Goal: Use online tool/utility: Utilize a website feature to perform a specific function

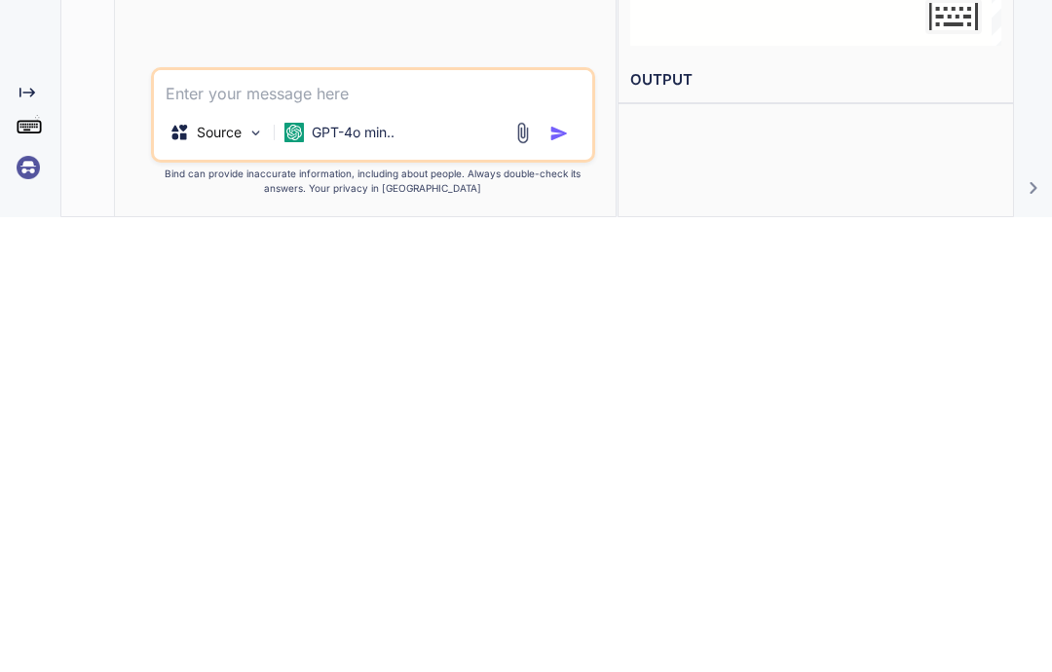
type textarea "x"
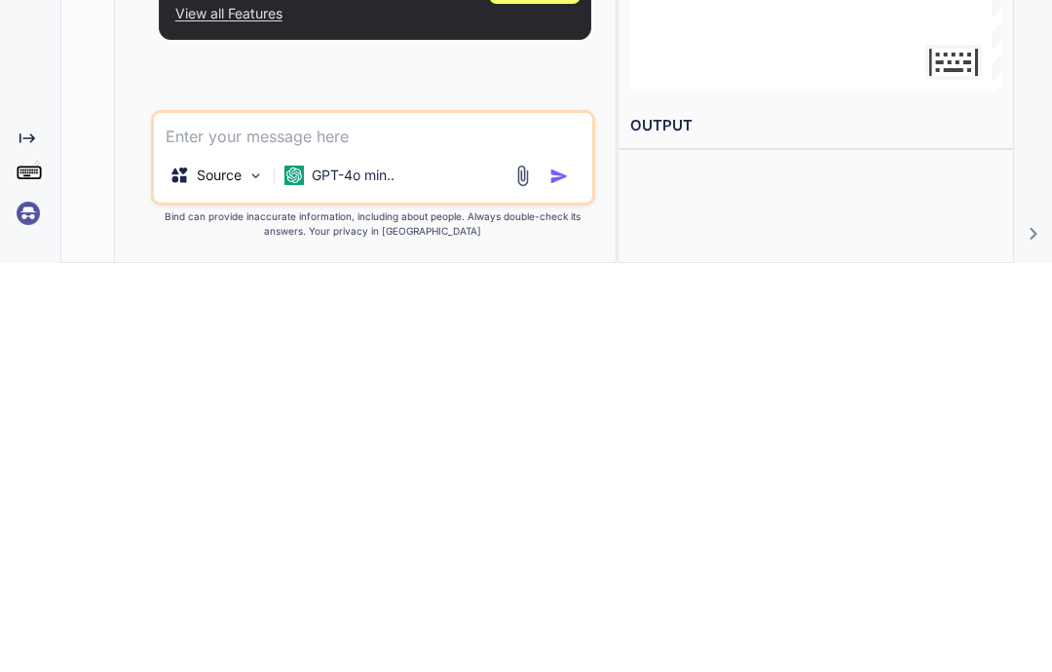
type textarea "M"
type textarea "x"
type textarea "Minec"
type textarea "x"
type textarea "Minecra"
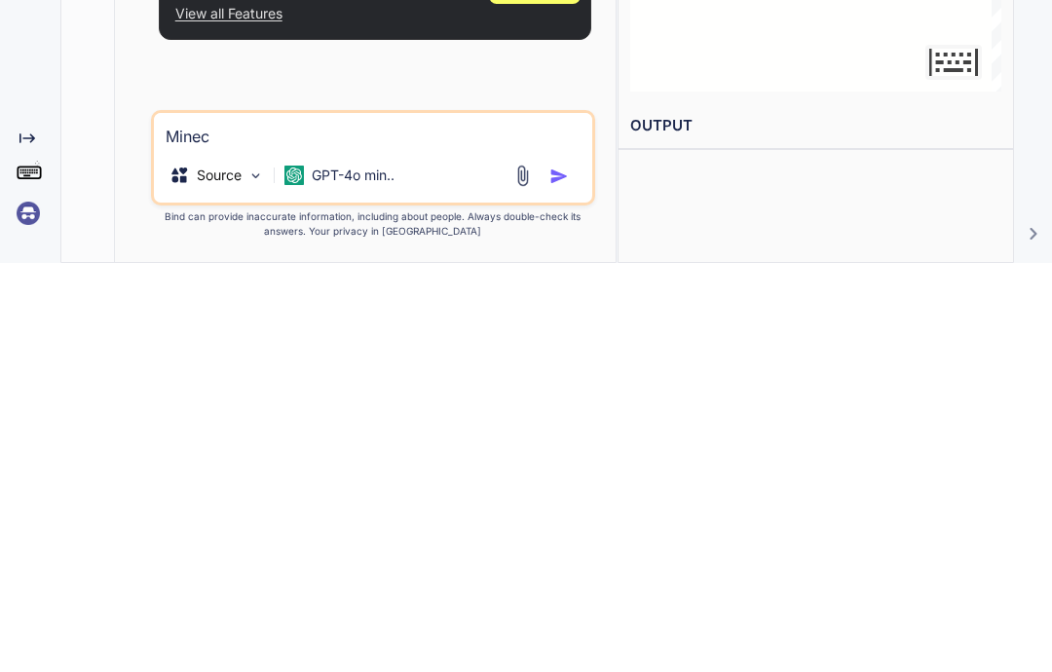
type textarea "x"
type textarea "Minecraf"
type textarea "x"
type textarea "Minecraft"
type textarea "x"
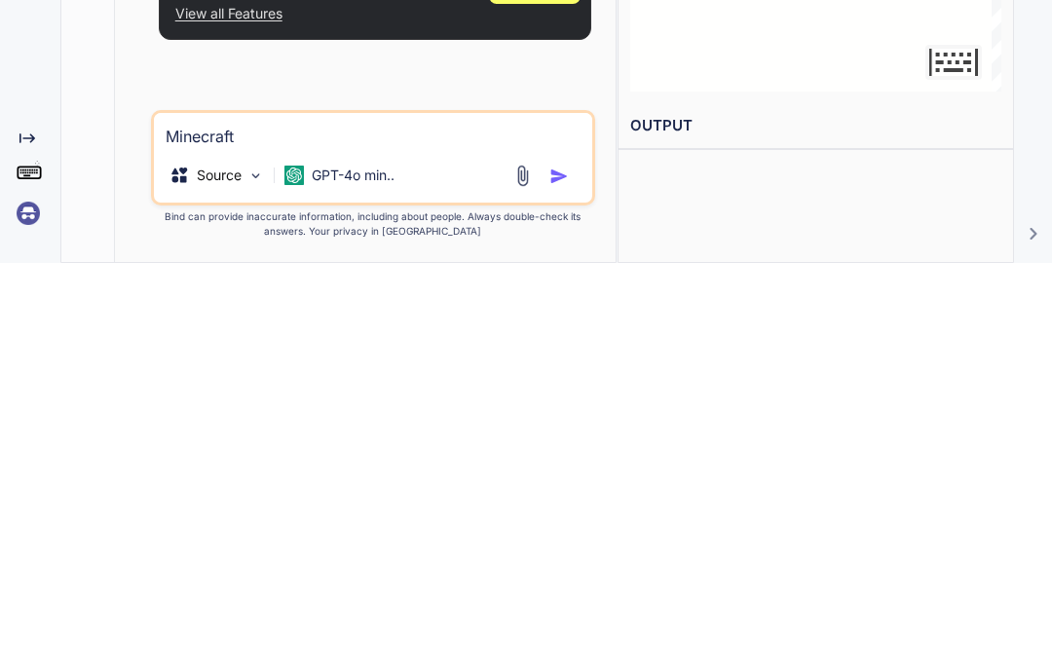
type textarea "Minecraft version"
type textarea "x"
type textarea "Minecraft version zero"
type textarea "x"
type textarea "Minecraft version zero point"
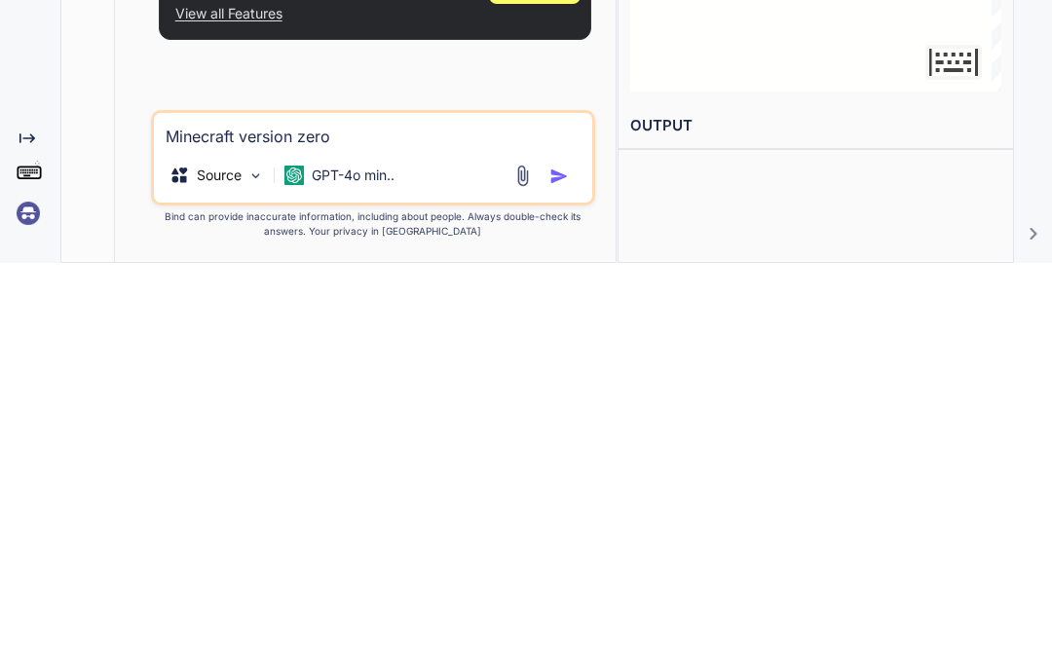
type textarea "x"
type textarea "Minecraft version 0.0"
type textarea "x"
type textarea "Minecraft version 0.0 point"
type textarea "x"
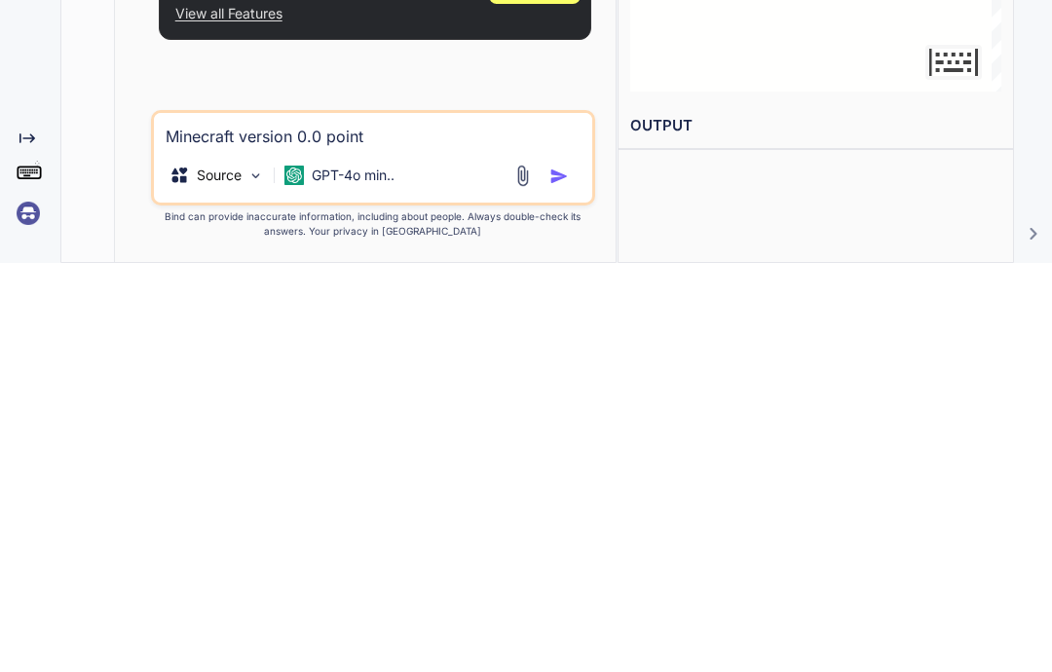
type textarea "Minecraft version 0.0.0"
type textarea "x"
type textarea "Minecraft version 0.0.0"
click at [565, 576] on img "button" at bounding box center [558, 585] width 19 height 19
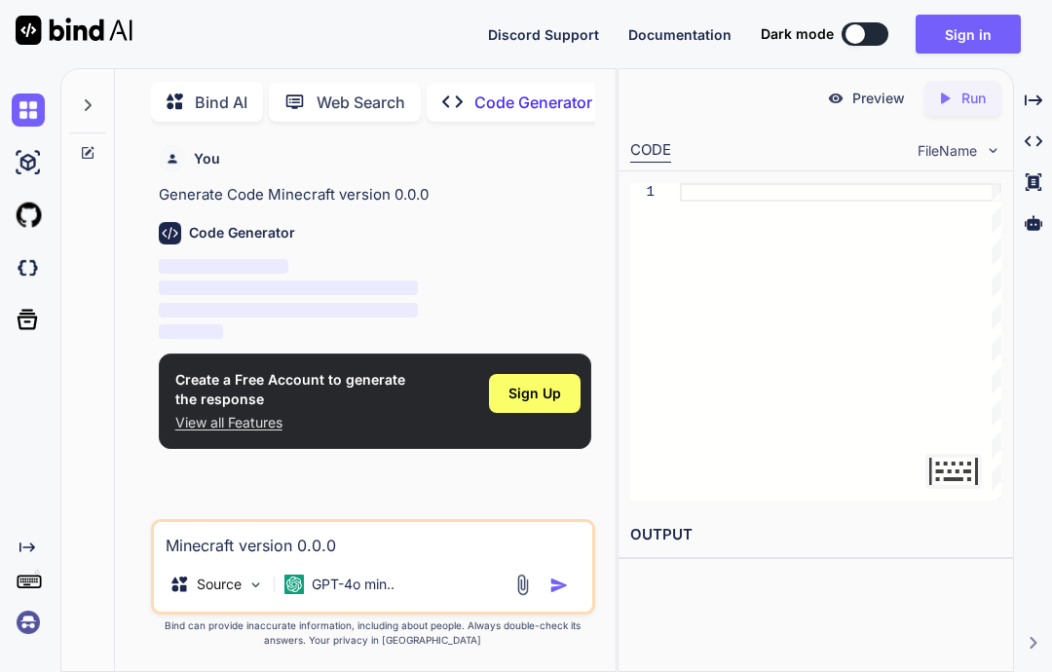
click at [554, 580] on img "button" at bounding box center [558, 585] width 19 height 19
click at [565, 579] on img "button" at bounding box center [558, 585] width 19 height 19
click at [550, 602] on div "Source GPT-4o min.." at bounding box center [373, 588] width 438 height 47
click at [563, 584] on img "button" at bounding box center [558, 585] width 19 height 19
click at [556, 580] on img "button" at bounding box center [558, 585] width 19 height 19
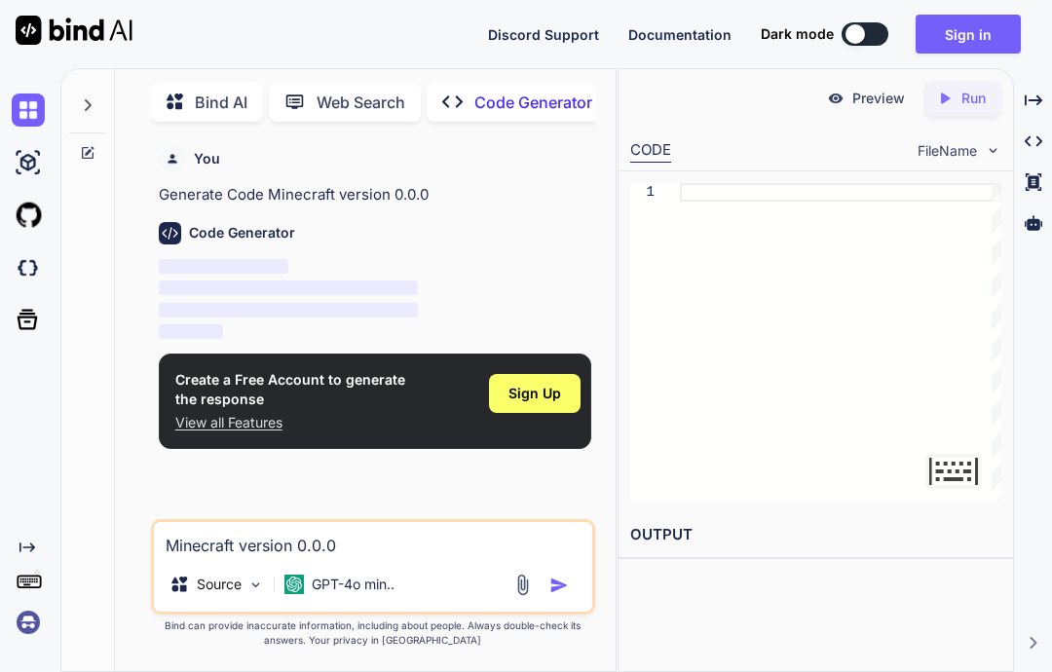
click at [540, 384] on span "Sign Up" at bounding box center [535, 393] width 53 height 19
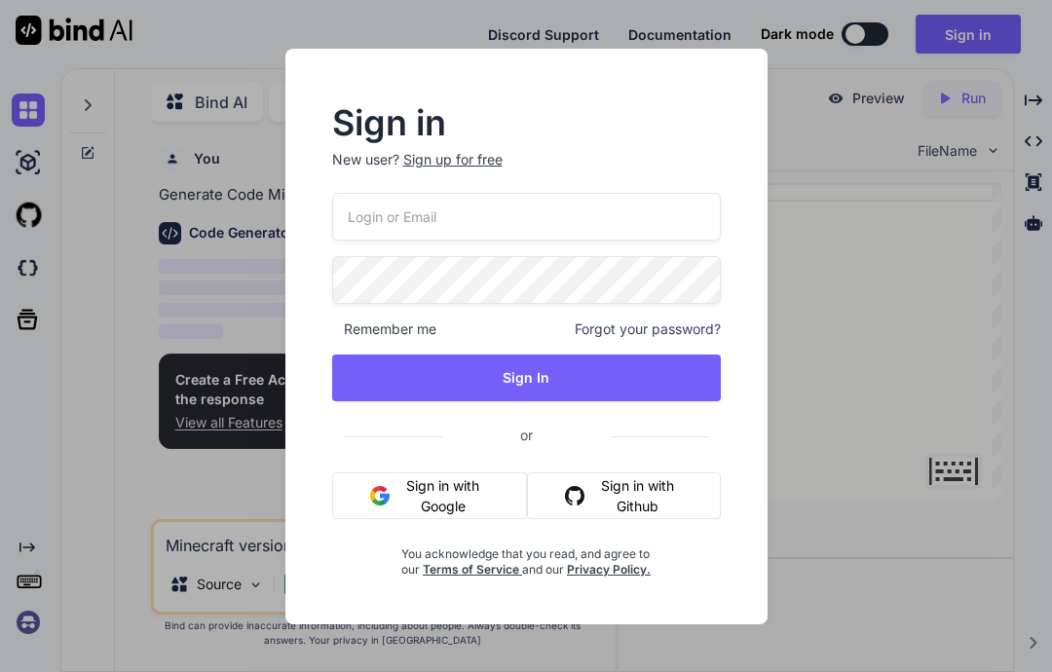
click at [475, 480] on button "Sign in with Google" at bounding box center [430, 495] width 196 height 47
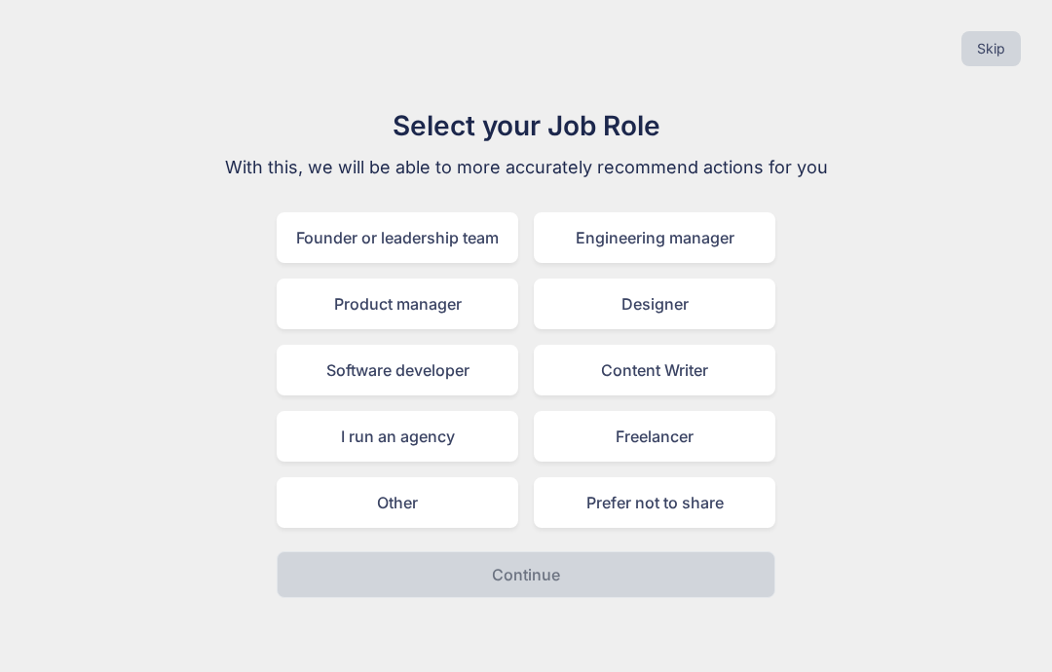
click at [480, 224] on div "Founder or leadership team" at bounding box center [398, 237] width 242 height 51
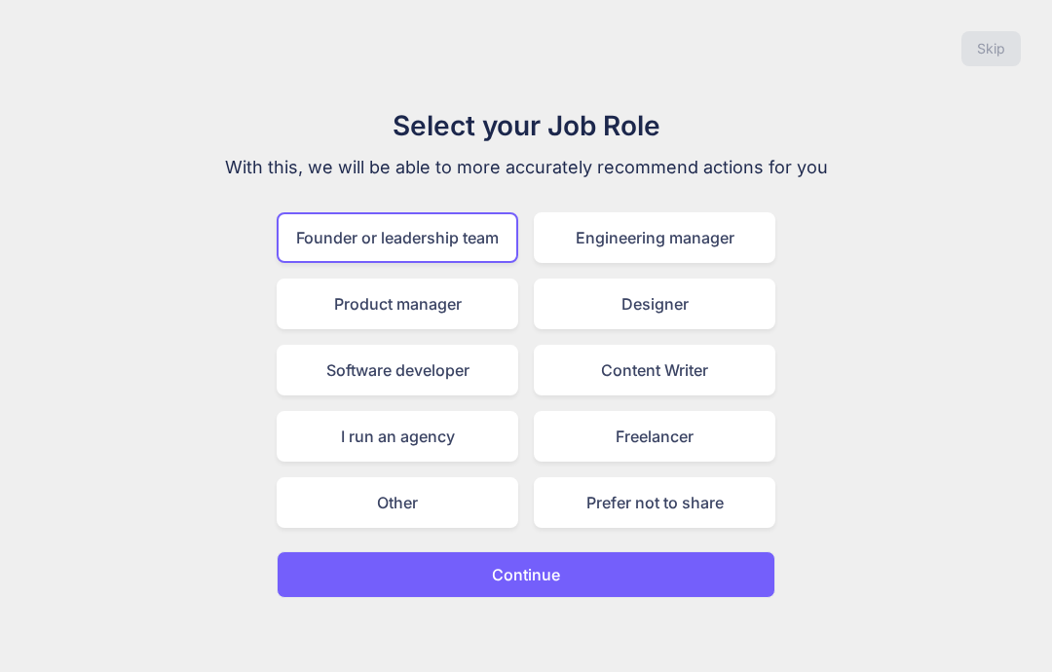
click at [571, 581] on button "Continue" at bounding box center [526, 574] width 499 height 47
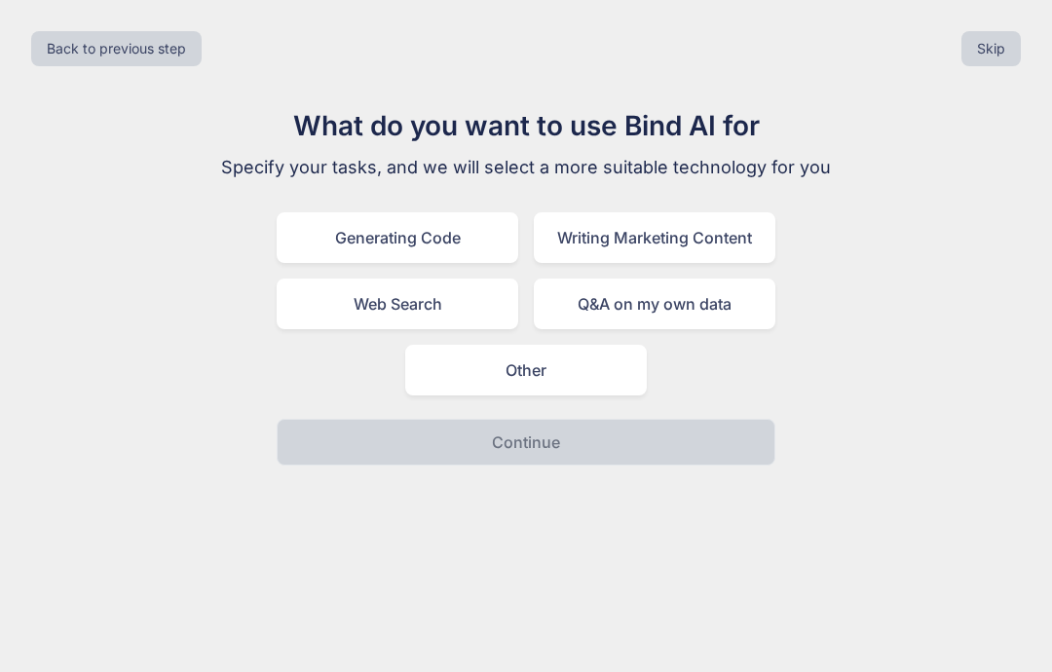
click at [443, 255] on div "Generating Code" at bounding box center [398, 237] width 242 height 51
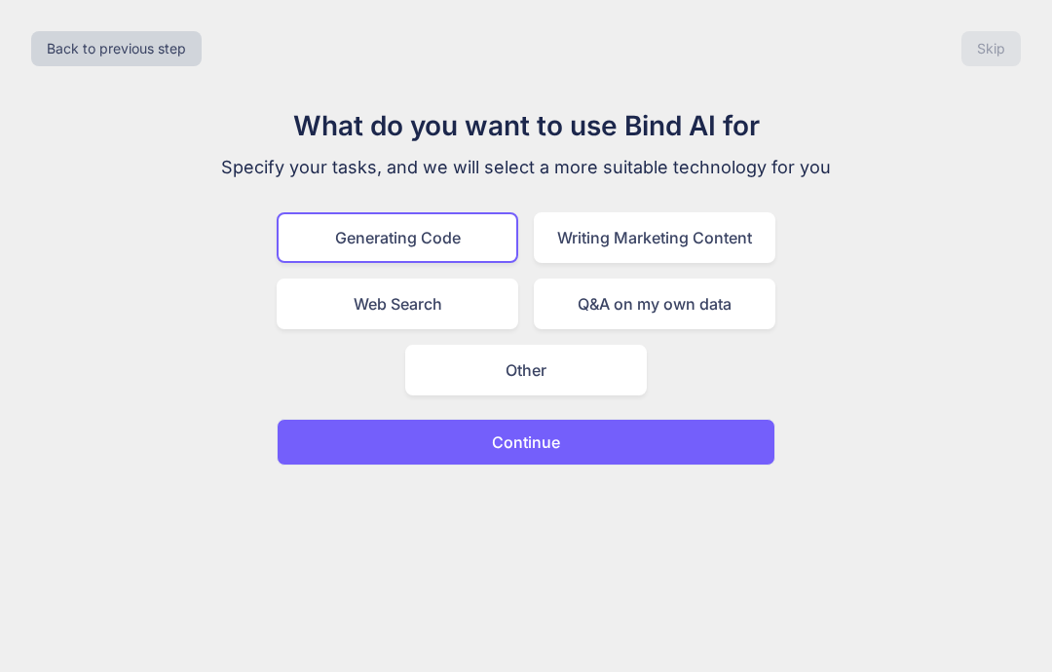
click at [570, 447] on button "Continue" at bounding box center [526, 442] width 499 height 47
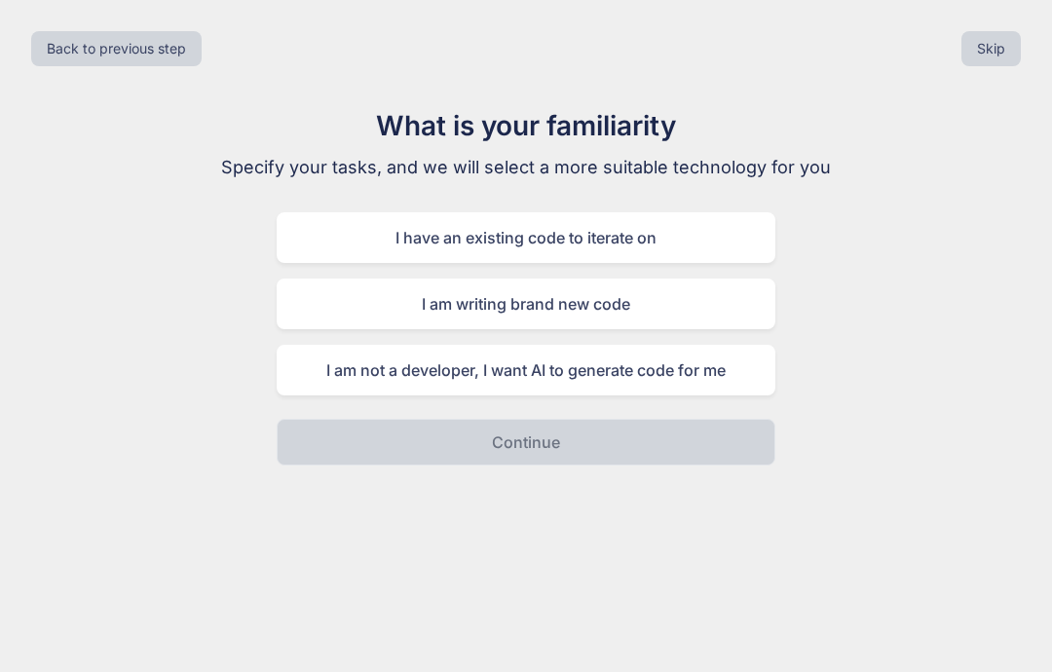
click at [527, 231] on div "I have an existing code to iterate on" at bounding box center [526, 237] width 499 height 51
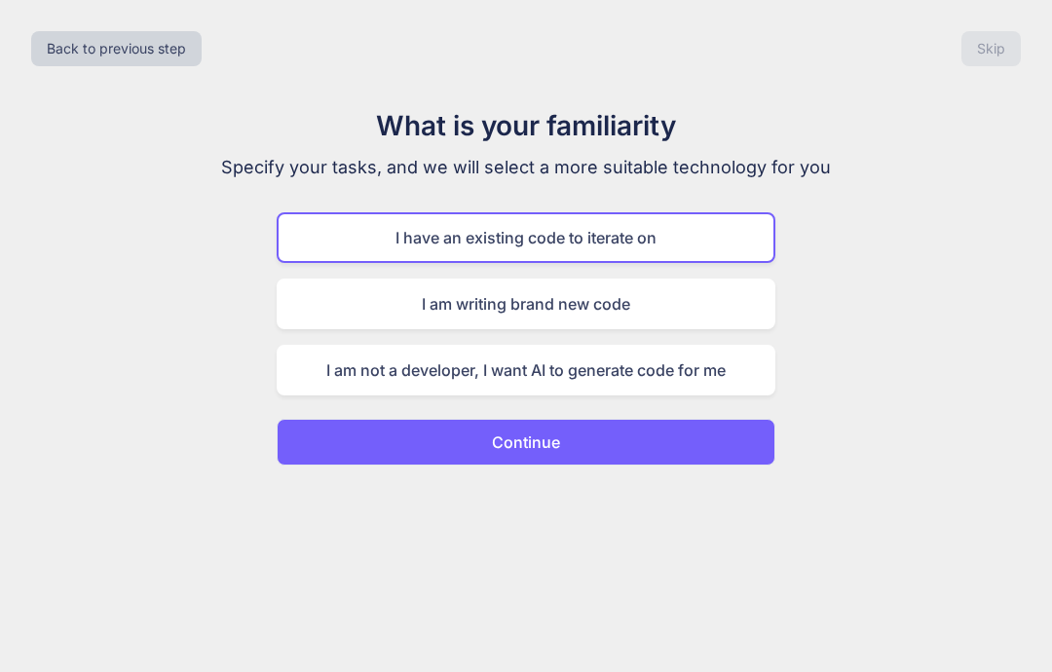
click at [613, 440] on button "Continue" at bounding box center [526, 442] width 499 height 47
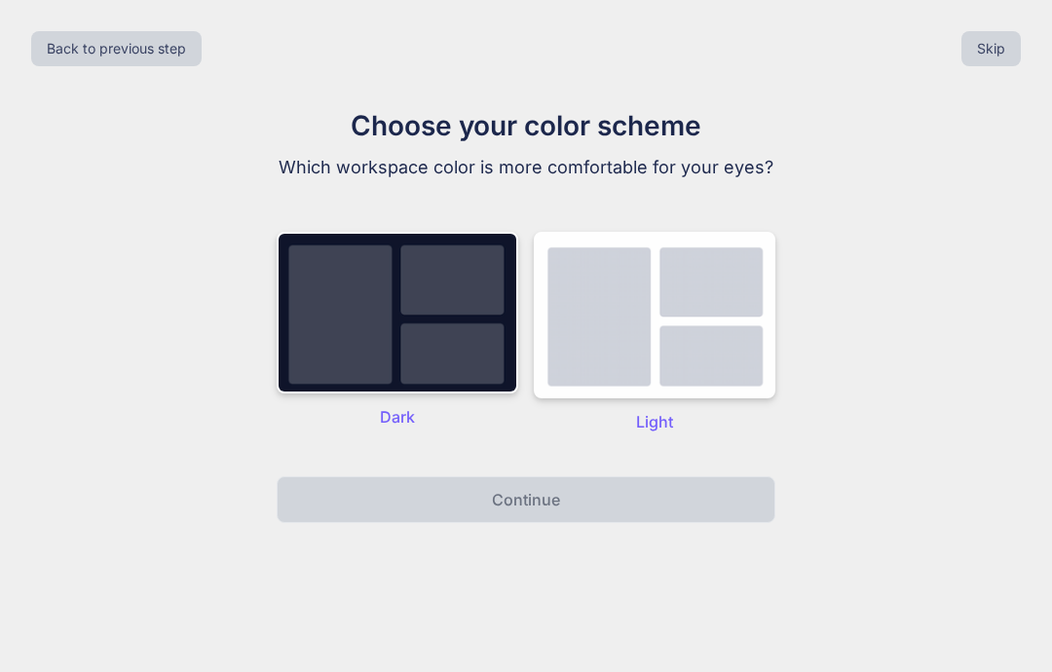
click at [408, 418] on p "Dark" at bounding box center [398, 416] width 242 height 23
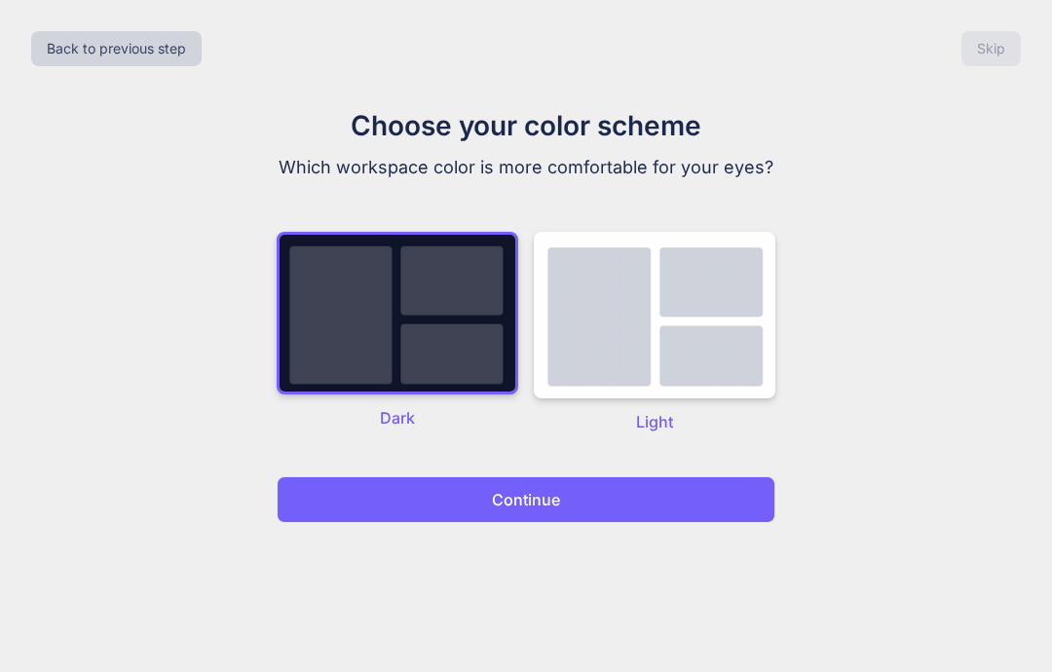
click at [521, 500] on p "Continue" at bounding box center [526, 499] width 68 height 23
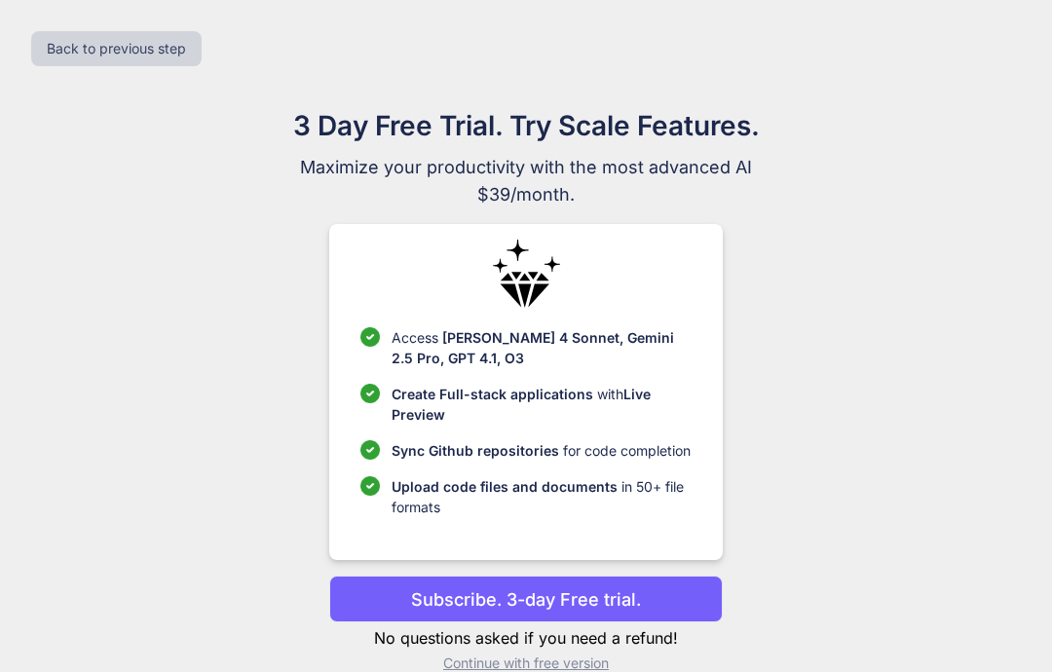
click at [580, 671] on html "x Back to previous step 3 Day Free Trial. Try Scale Features. Maximize your pro…" at bounding box center [526, 352] width 1052 height 704
click at [584, 671] on html "x Back to previous step 3 Day Free Trial. Try Scale Features. Maximize your pro…" at bounding box center [526, 352] width 1052 height 704
click at [602, 671] on html "x Back to previous step 3 Day Free Trial. Try Scale Features. Maximize your pro…" at bounding box center [526, 352] width 1052 height 704
click at [605, 671] on html "x Back to previous step 3 Day Free Trial. Try Scale Features. Maximize your pro…" at bounding box center [526, 352] width 1052 height 704
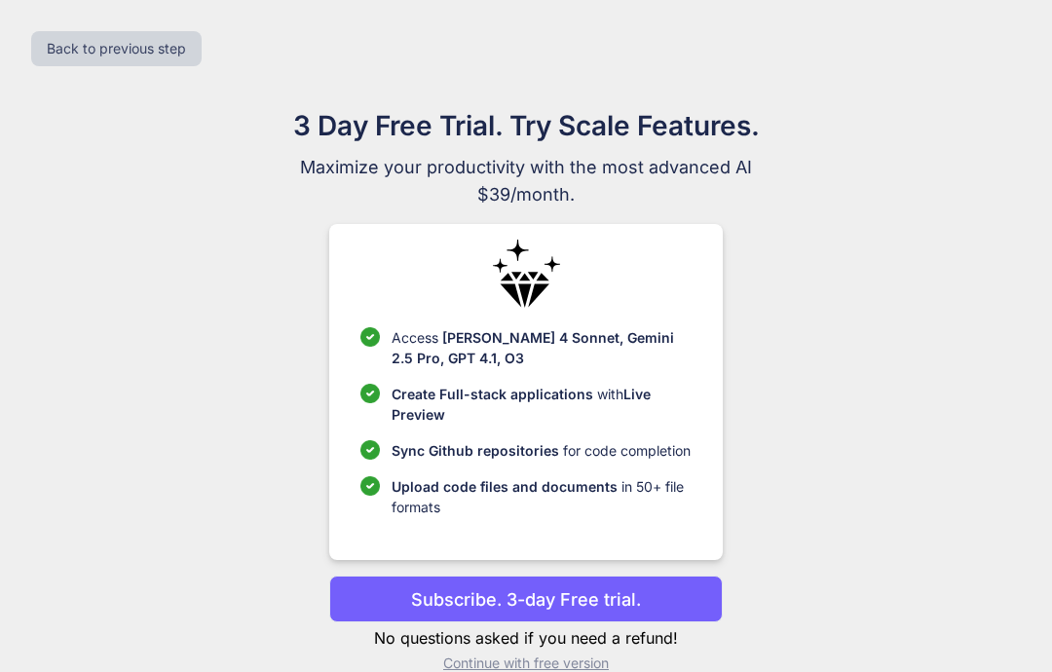
click at [580, 671] on html "x Back to previous step 3 Day Free Trial. Try Scale Features. Maximize your pro…" at bounding box center [526, 352] width 1052 height 704
click at [579, 671] on html "x Back to previous step 3 Day Free Trial. Try Scale Features. Maximize your pro…" at bounding box center [526, 352] width 1052 height 704
click at [545, 671] on html "x Back to previous step 3 Day Free Trial. Try Scale Features. Maximize your pro…" at bounding box center [526, 352] width 1052 height 704
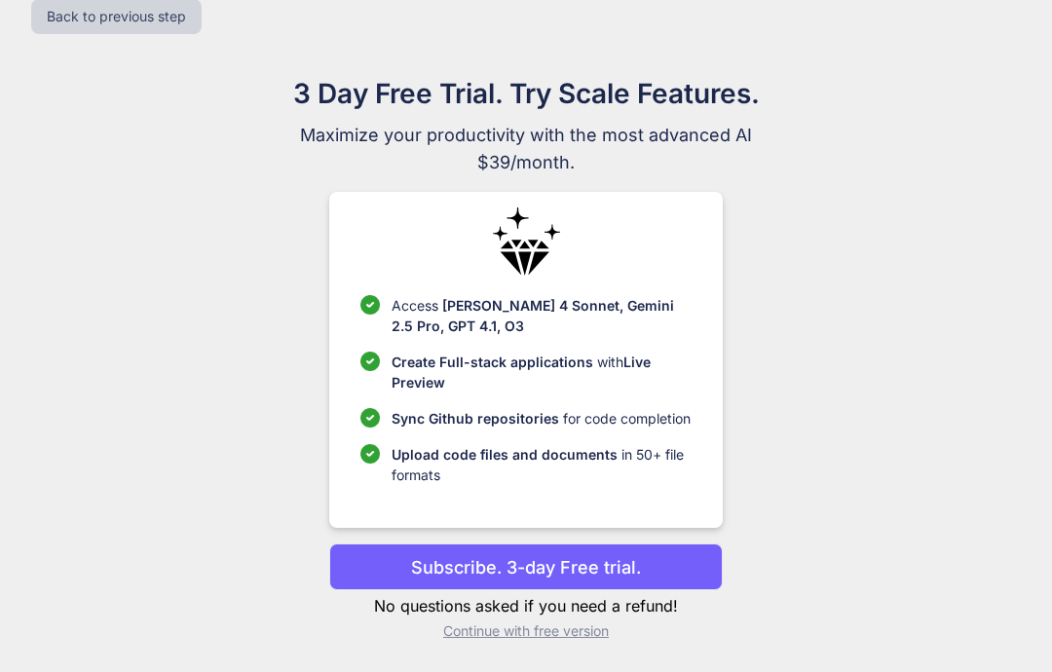
click at [567, 622] on p "Continue with free version" at bounding box center [525, 631] width 393 height 19
click at [567, 619] on div "Back to previous step 3 Day Free Trial. Try Scale Features. Maximize your produ…" at bounding box center [526, 320] width 1052 height 704
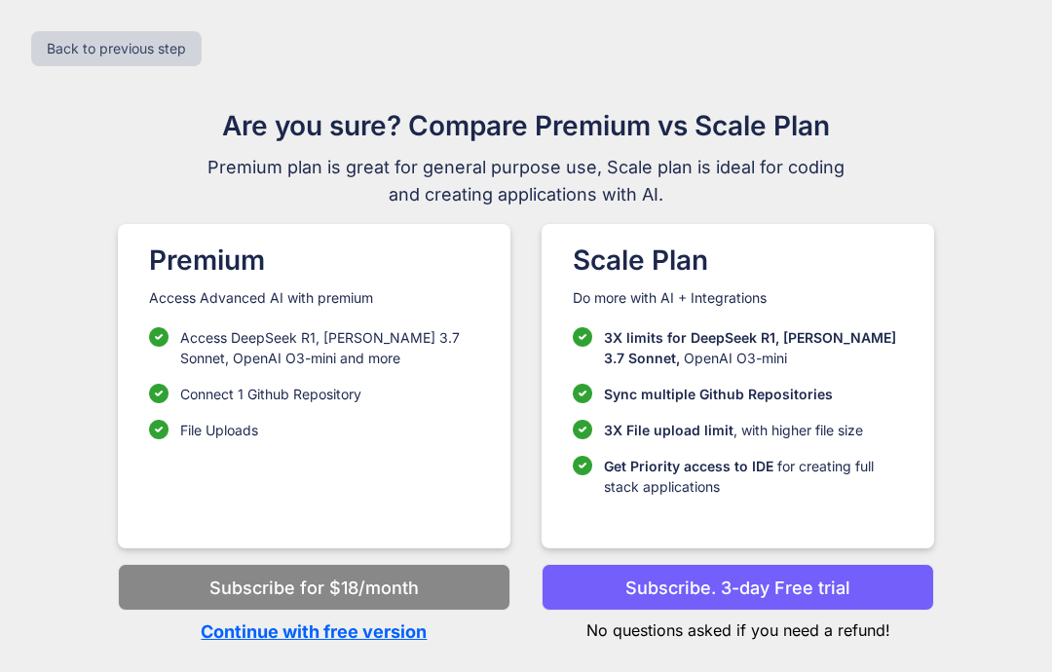
click at [564, 626] on div "Back to previous step Are you sure? Compare Premium vs Scale Plan Premium plan …" at bounding box center [526, 336] width 1052 height 672
click at [427, 564] on button "Subscribe for $18/month" at bounding box center [314, 587] width 393 height 47
click at [426, 564] on button "Subscribe for $18/month" at bounding box center [314, 587] width 393 height 47
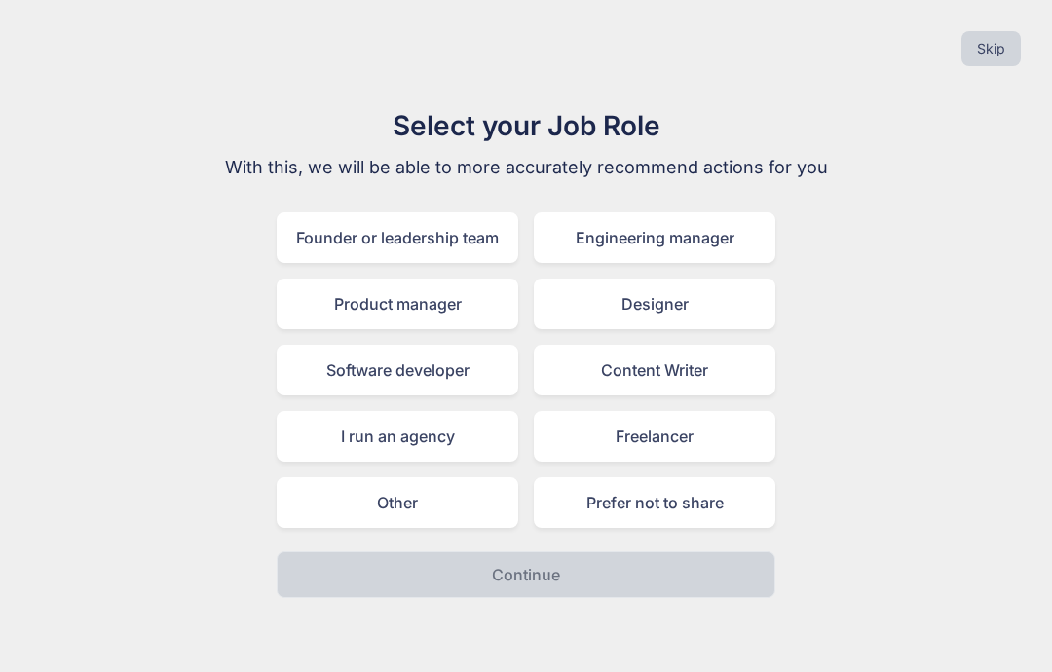
scroll to position [78, 0]
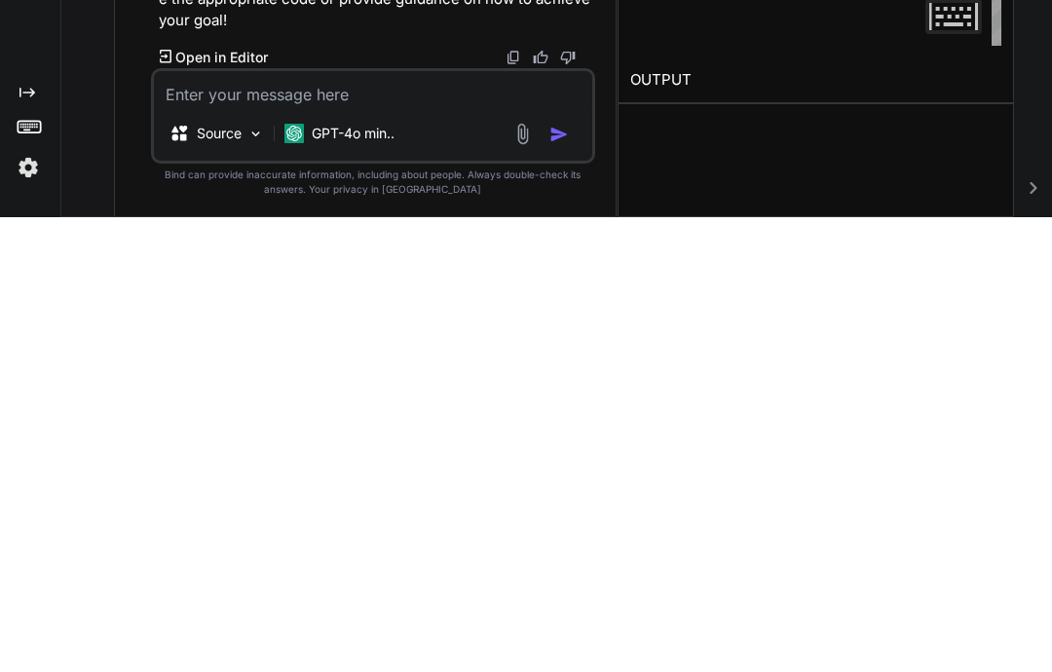
scroll to position [4, 0]
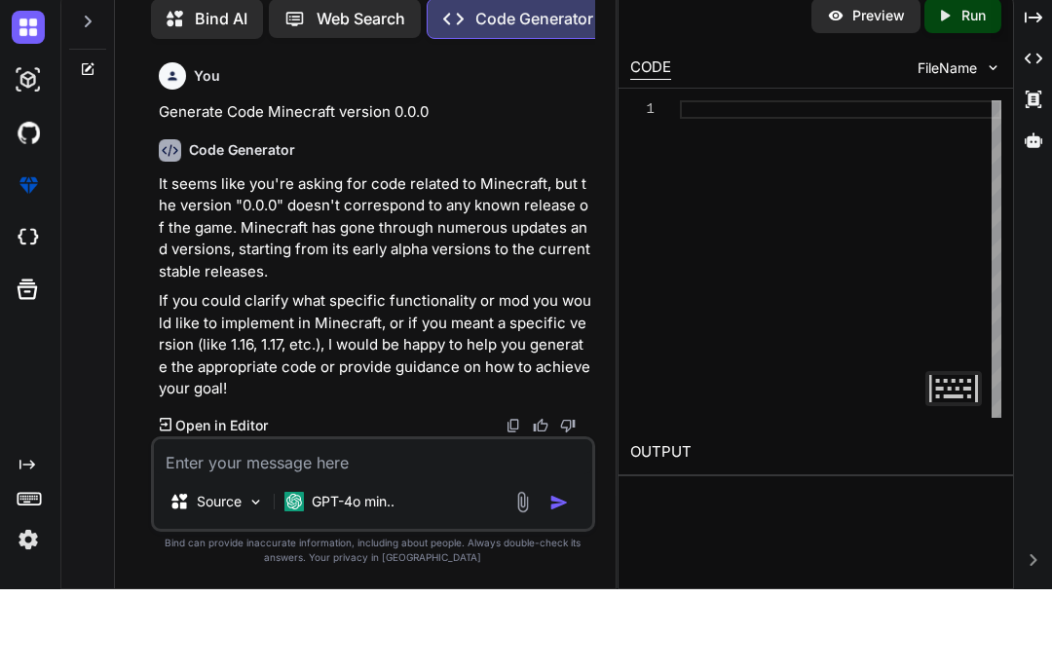
type textarea "x"
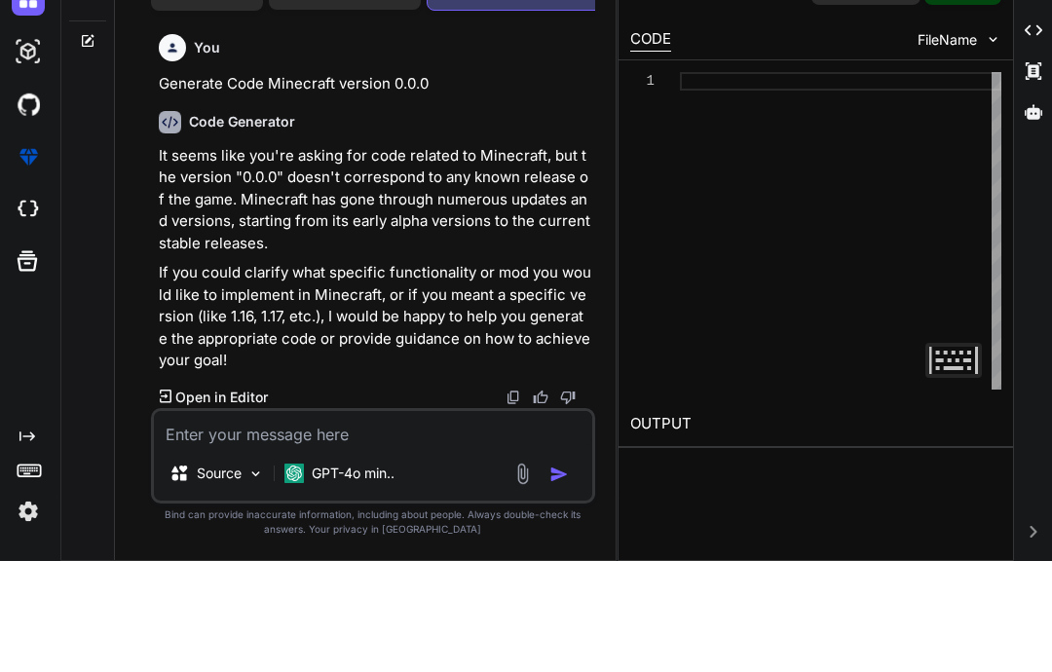
scroll to position [78, 0]
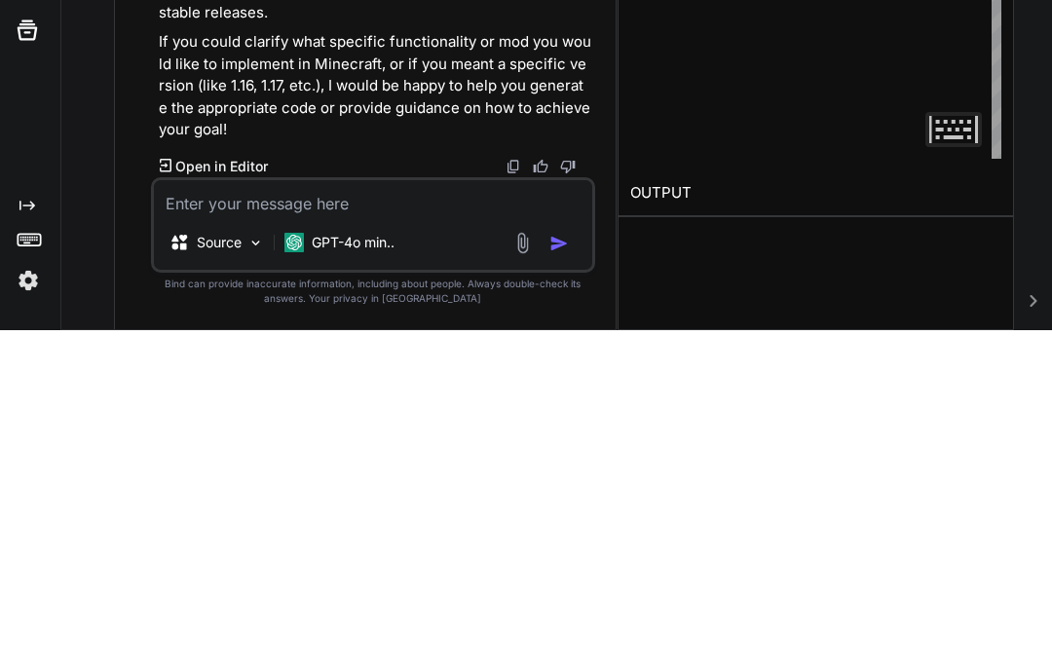
type textarea "Mi"
type textarea "x"
type textarea "Minecr"
type textarea "x"
type textarea "Minecraf"
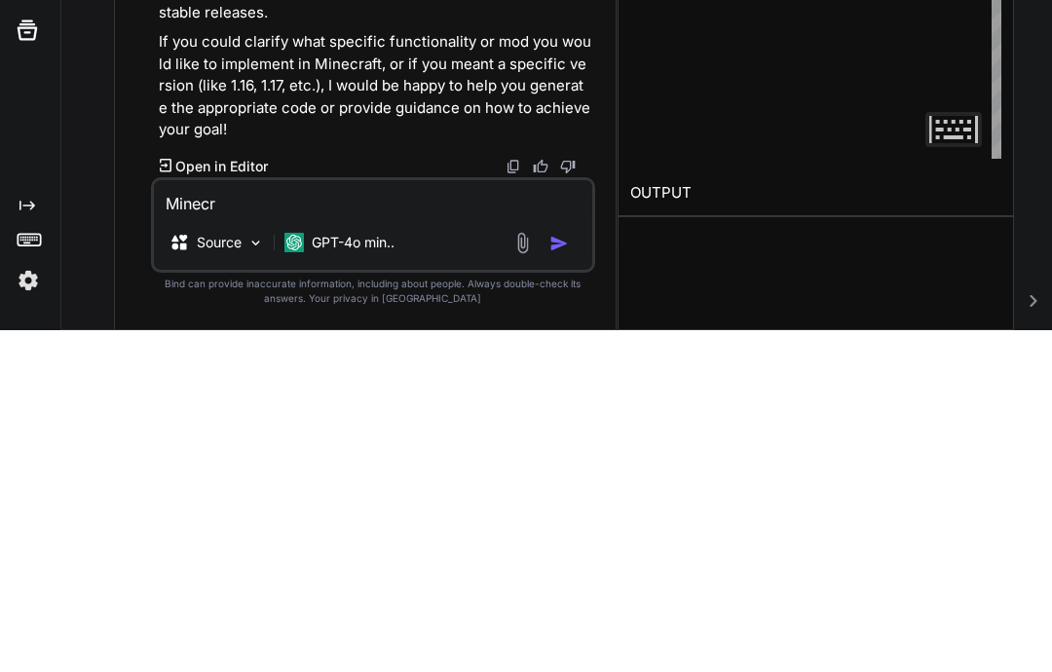
type textarea "x"
type textarea "Minecraft"
type textarea "x"
type textarea "Minecraft version"
type textarea "x"
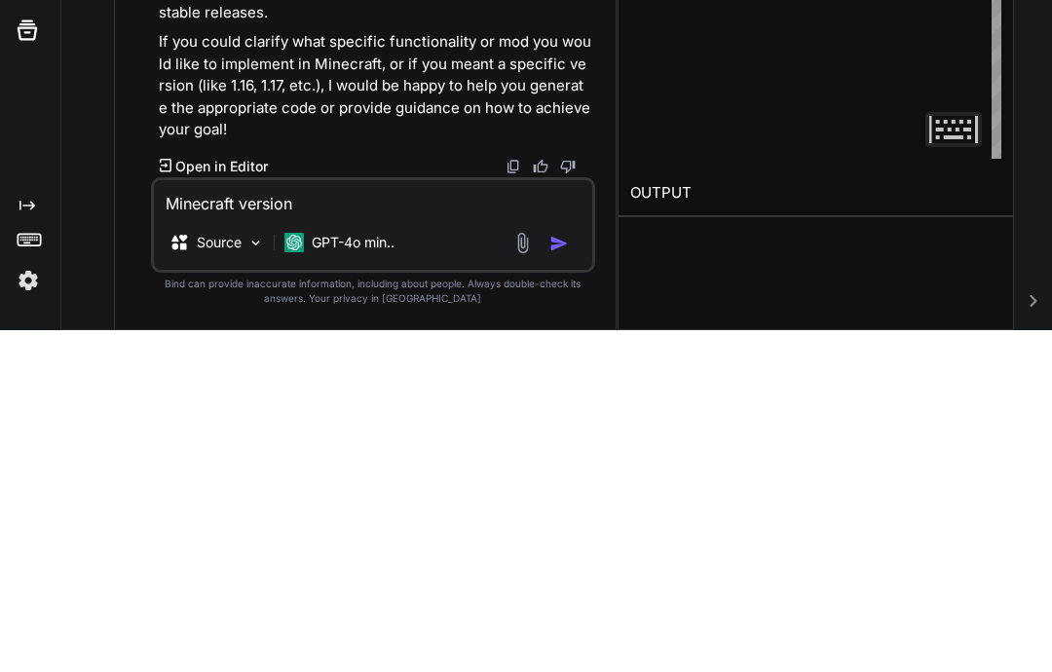
type textarea "Minecraft version zero"
type textarea "x"
type textarea "Minecraft version 0.0"
type textarea "x"
type textarea "Minecraft version 0.0.0"
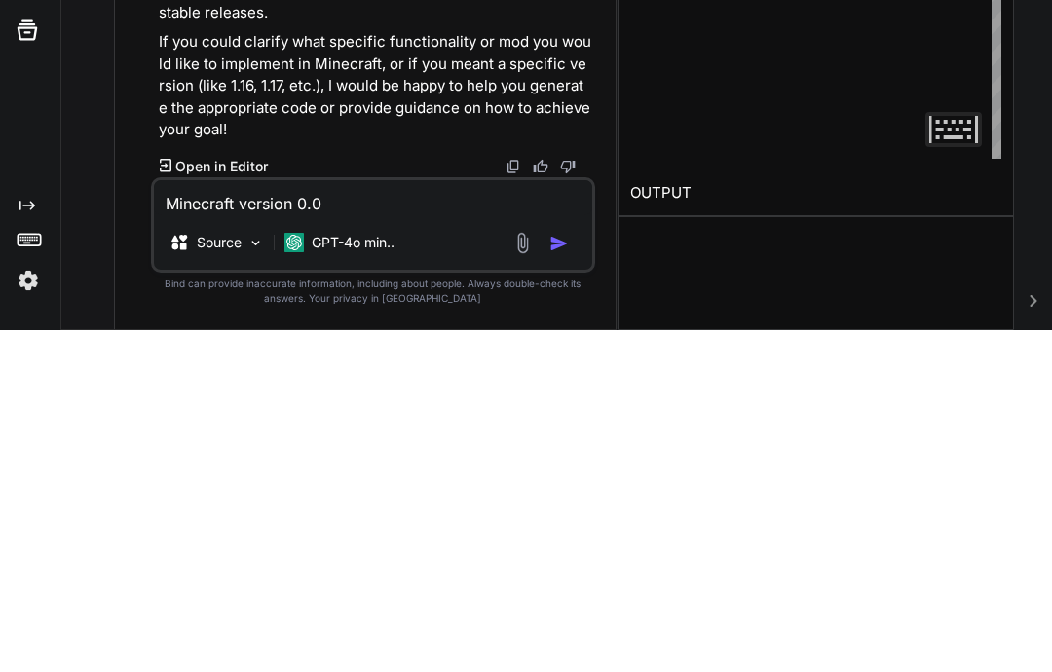
type textarea "x"
type textarea "Minecraft version 0.0.0 coding"
type textarea "x"
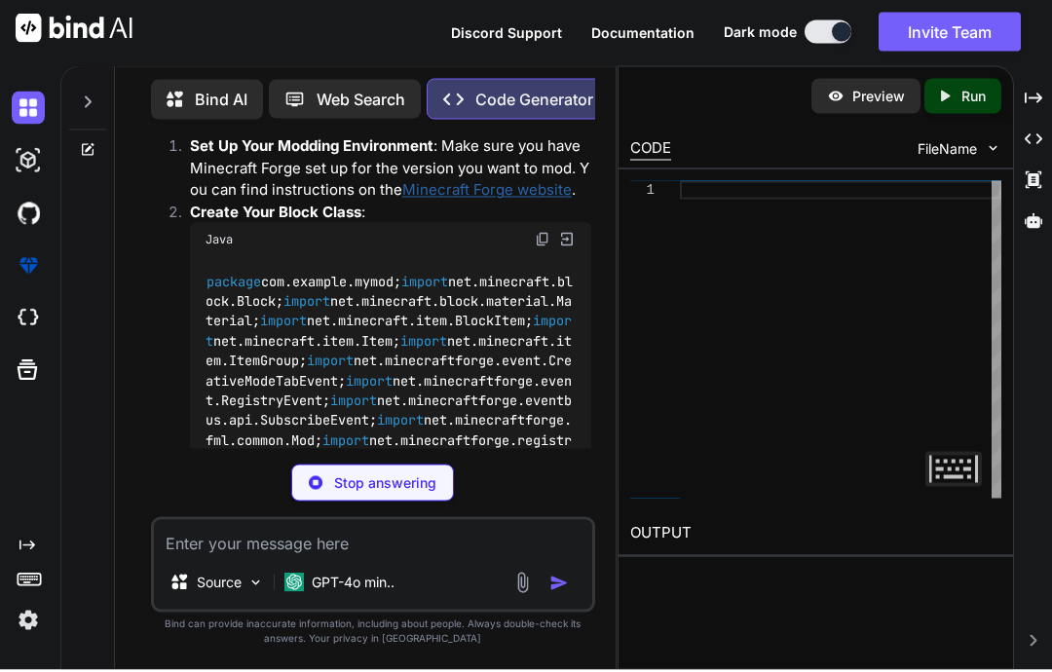
scroll to position [749, 0]
click at [548, 234] on img at bounding box center [543, 242] width 16 height 16
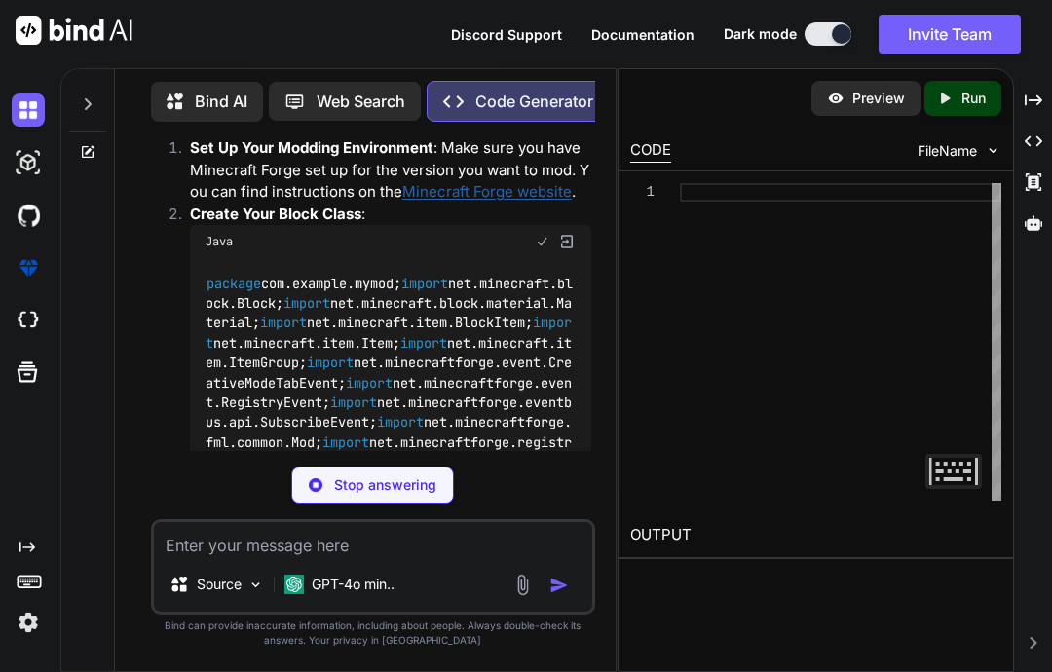
type textarea "x"
type textarea "Register<Item> event) { ITEMS.register("custom_block", () -> new BlockItem(CUST…"
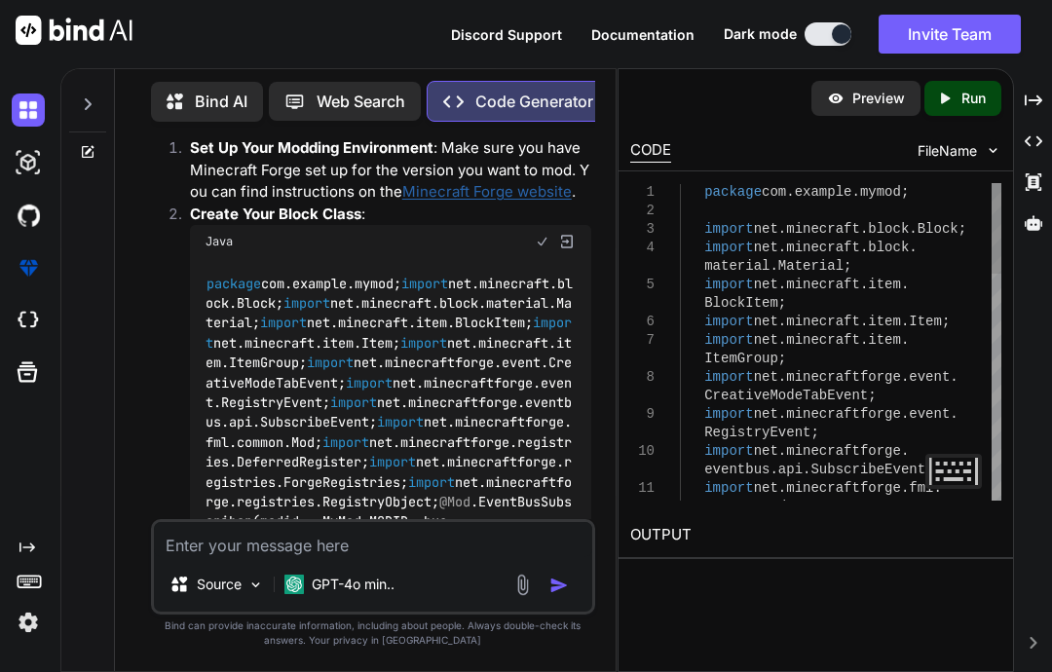
scroll to position [749, 0]
click at [962, 89] on p "Run" at bounding box center [973, 98] width 24 height 19
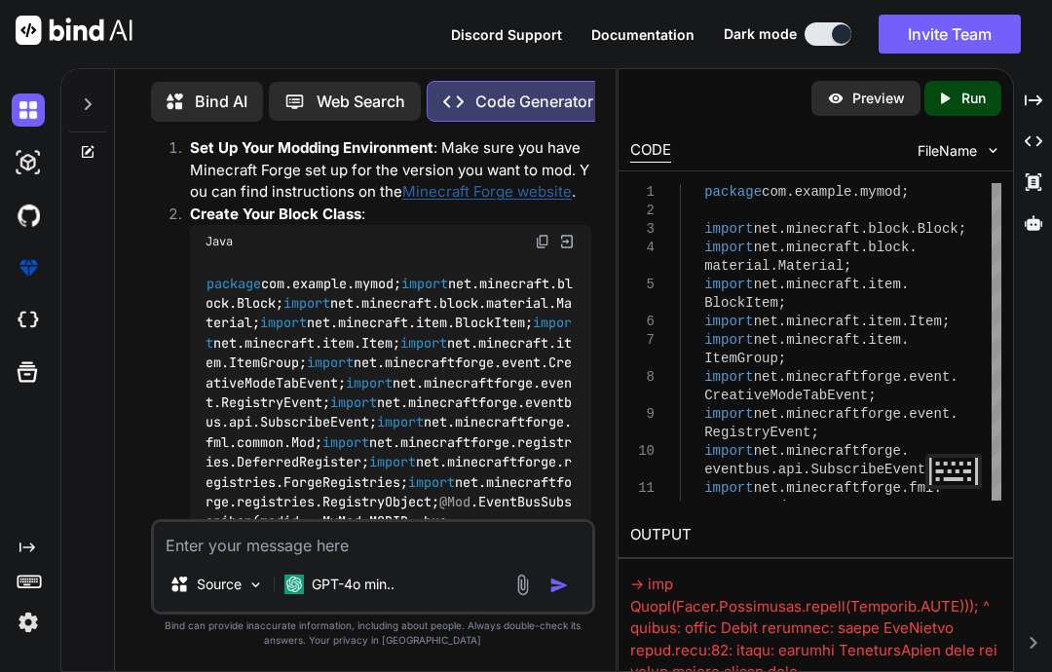
scroll to position [1623, -1]
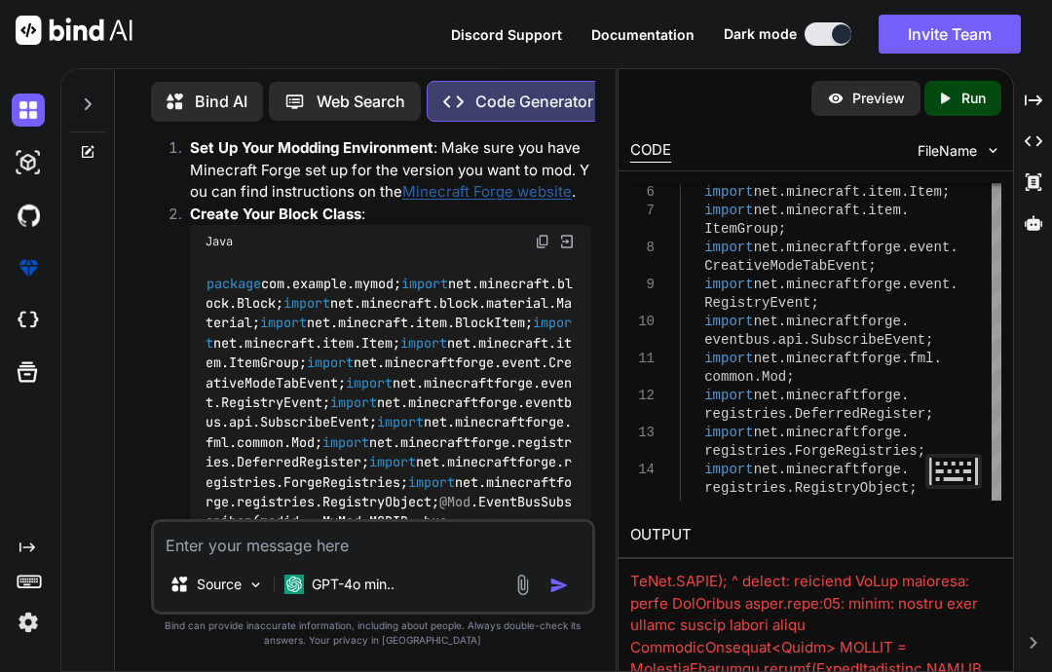
click at [959, 81] on div "Created with Pixso. Run" at bounding box center [962, 98] width 77 height 35
click at [963, 81] on div "Created with Pixso. Run" at bounding box center [962, 98] width 77 height 35
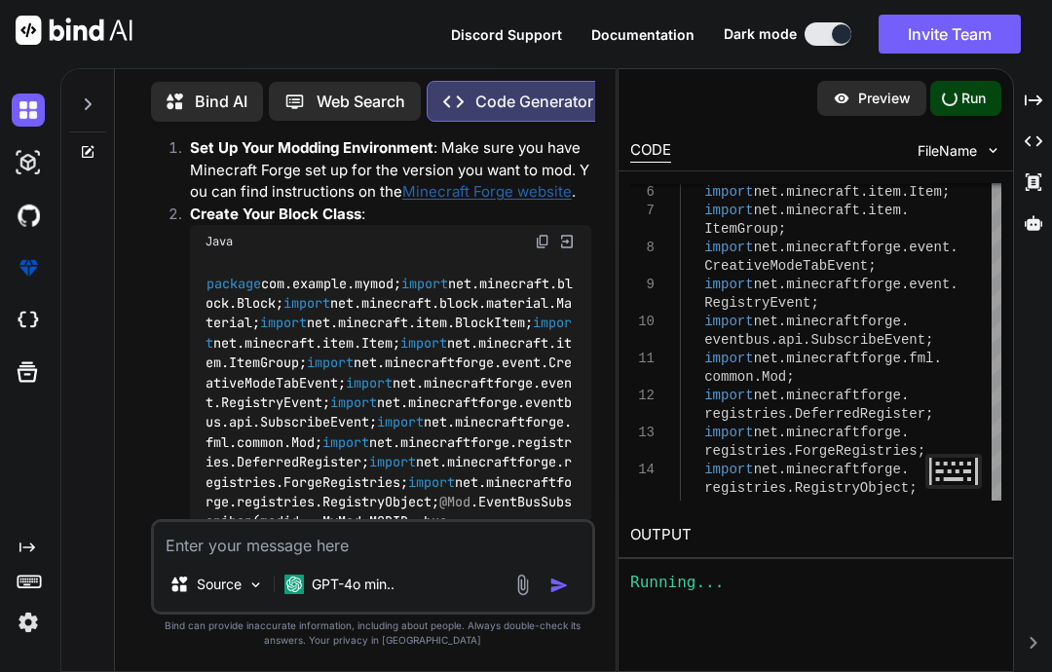
scroll to position [0, 0]
type textarea "x"
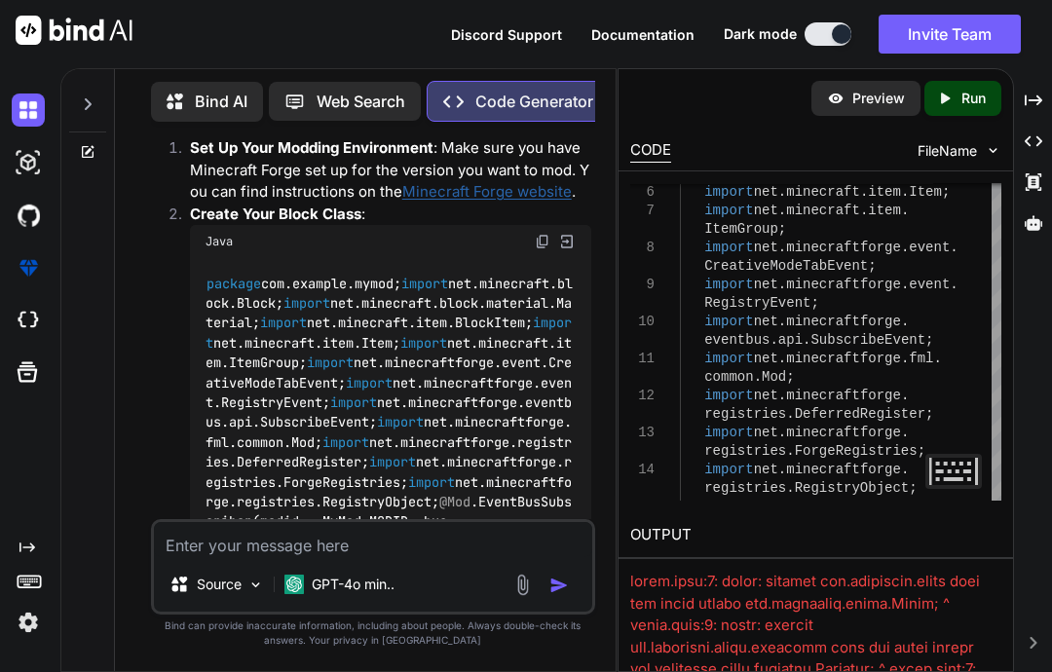
click at [959, 128] on div "CODE FileName" at bounding box center [816, 149] width 395 height 43
click at [648, 139] on div "CODE" at bounding box center [650, 150] width 41 height 23
click at [973, 141] on span "FileName" at bounding box center [947, 150] width 59 height 19
click at [1005, 128] on div "CODE FileName" at bounding box center [816, 149] width 395 height 43
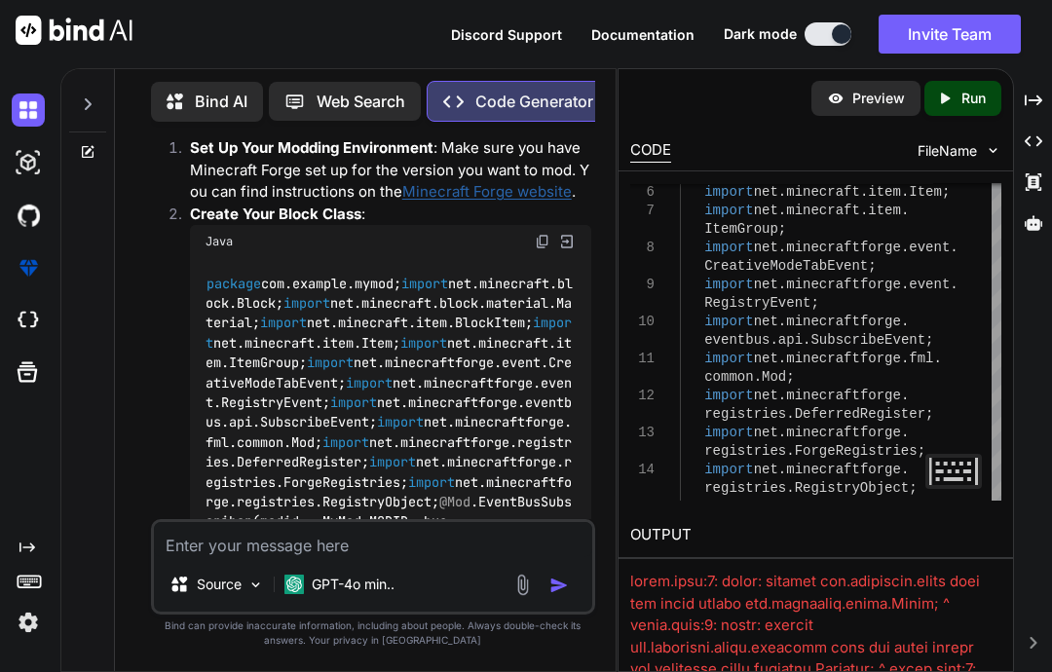
click at [1000, 128] on div "CODE FileName" at bounding box center [816, 149] width 395 height 43
click at [989, 141] on div "FileName" at bounding box center [960, 150] width 84 height 19
click at [988, 128] on div "CODE FileName" at bounding box center [816, 149] width 395 height 43
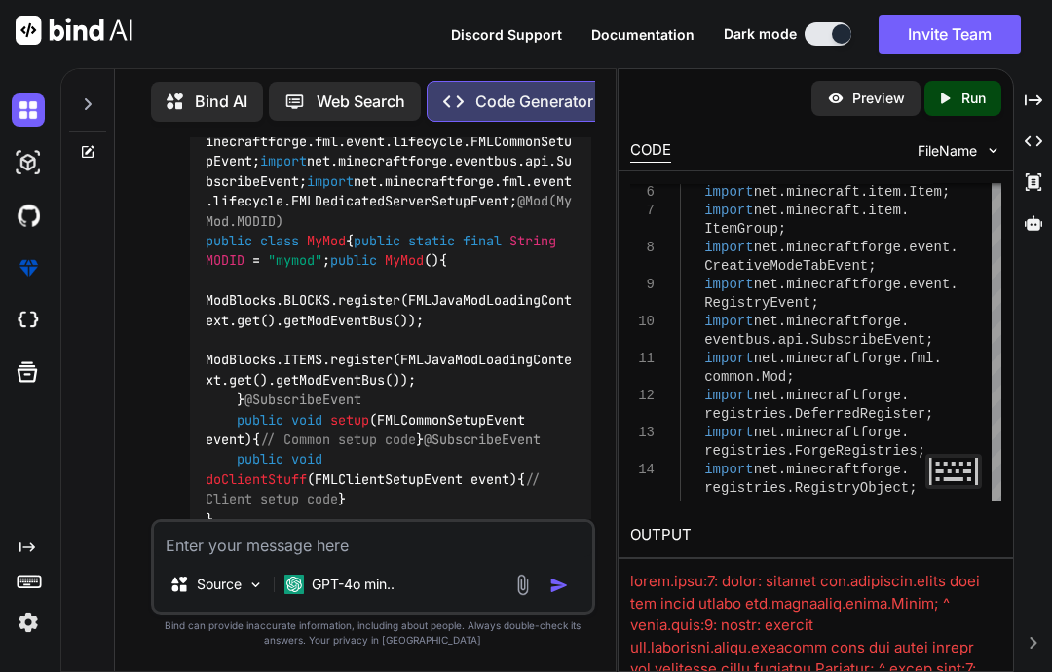
scroll to position [1733, 0]
click at [540, 49] on img at bounding box center [543, 41] width 16 height 16
click at [967, 454] on textarea at bounding box center [953, 471] width 57 height 35
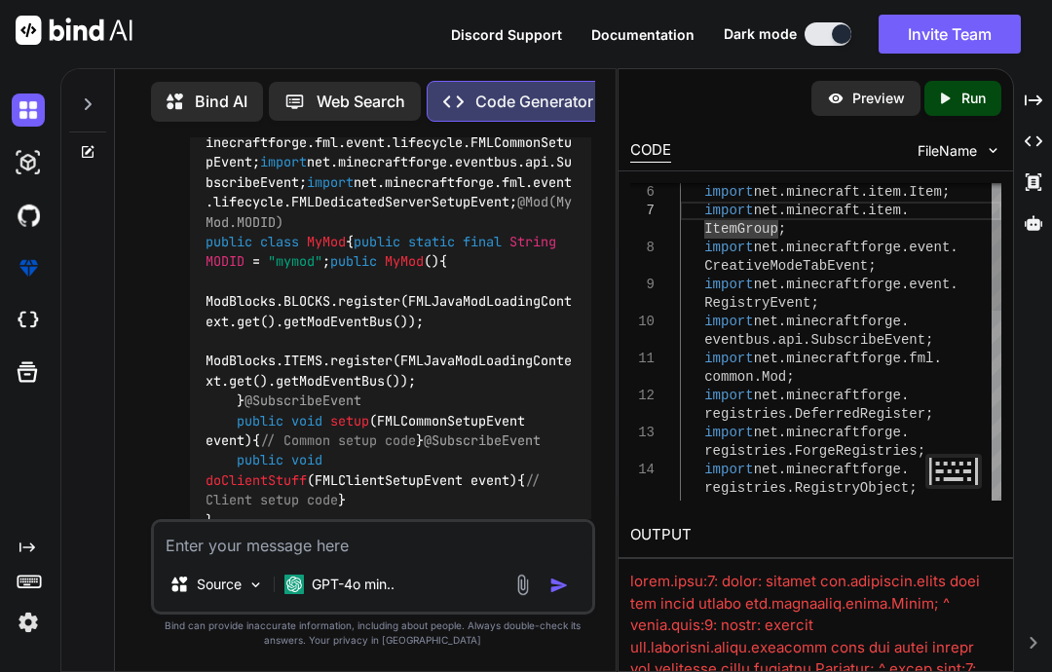
click at [966, 454] on textarea at bounding box center [953, 471] width 57 height 35
click at [995, 290] on div at bounding box center [997, 265] width 10 height 91
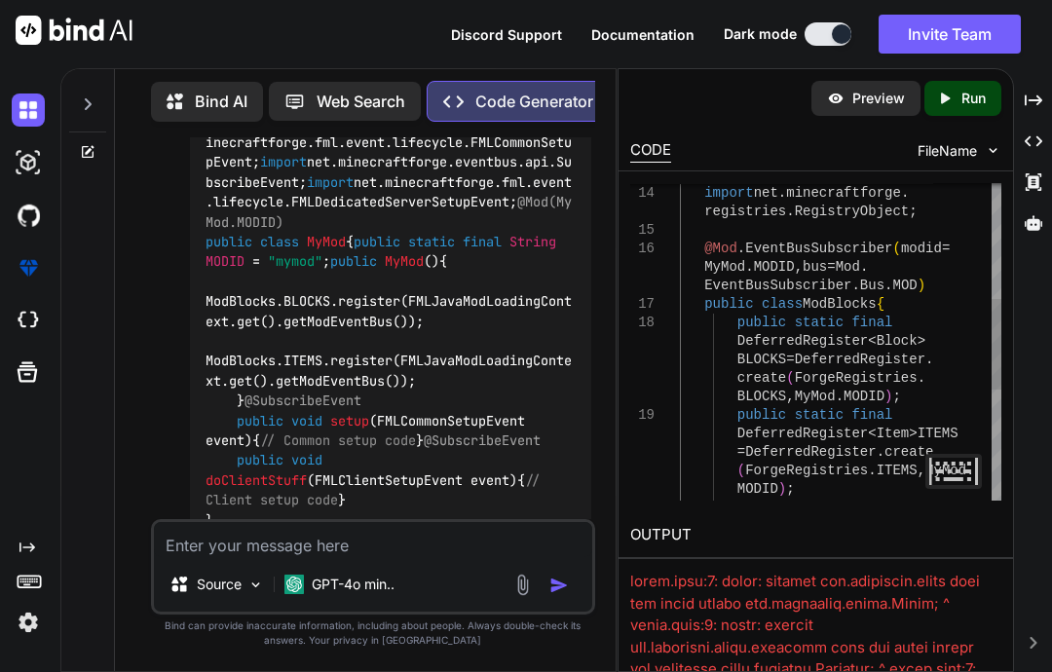
click at [779, 69] on div "Preview Created with Pixso. Run" at bounding box center [816, 98] width 395 height 58
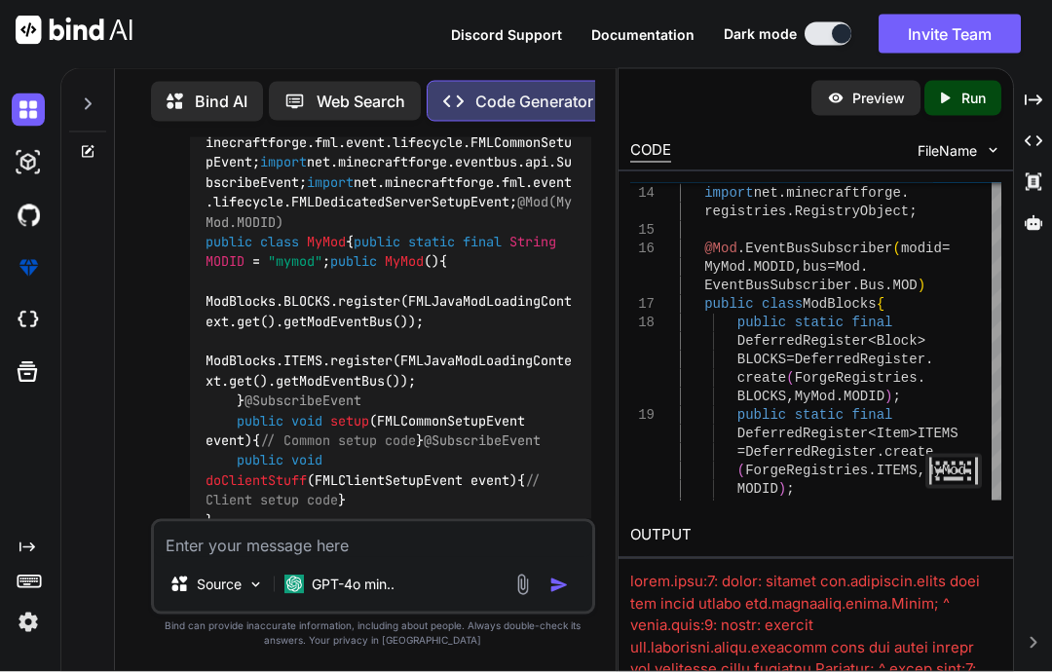
click at [960, 454] on textarea at bounding box center [953, 471] width 57 height 35
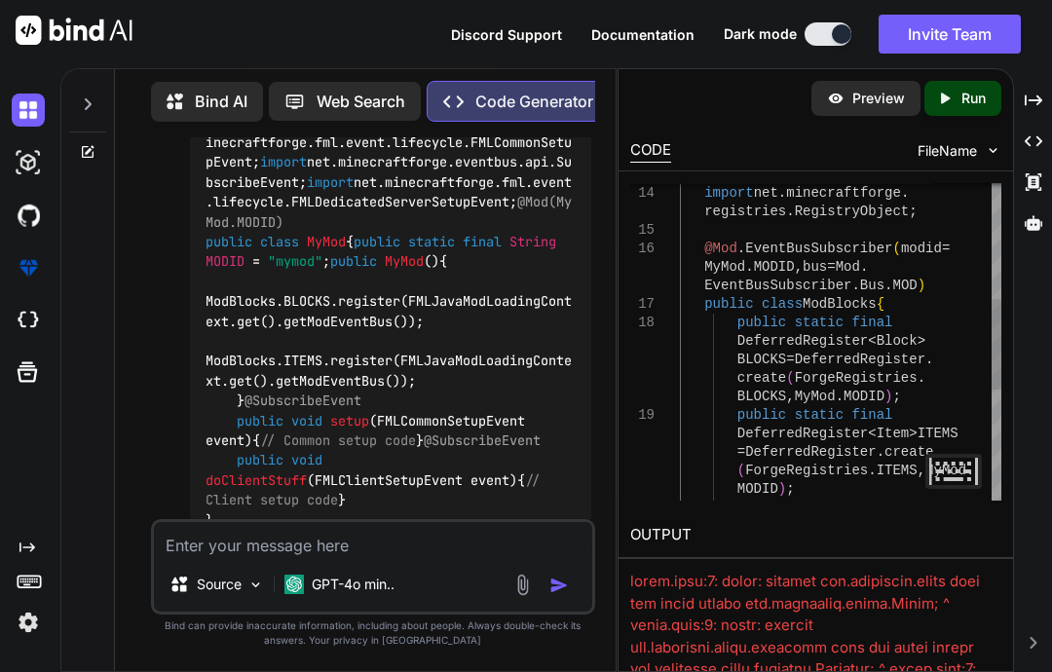
scroll to position [54, 0]
type textarea "// Common setup code } @SubscribeEvent public void doClientStuff(FMLClientSetup…"
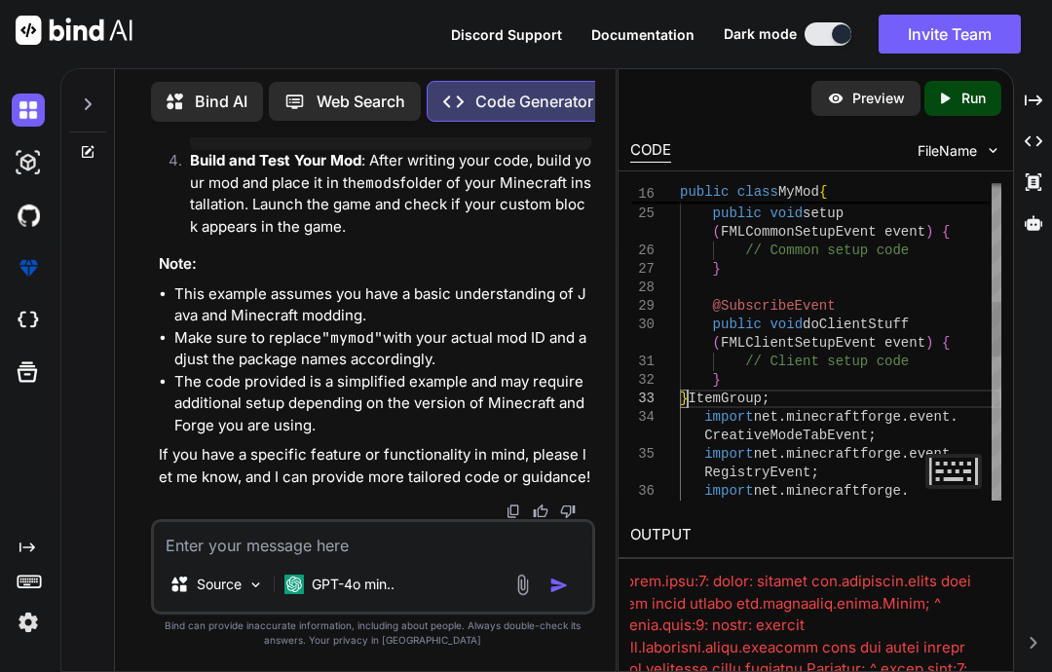
scroll to position [0, 0]
click at [970, 93] on p "Run" at bounding box center [973, 98] width 24 height 19
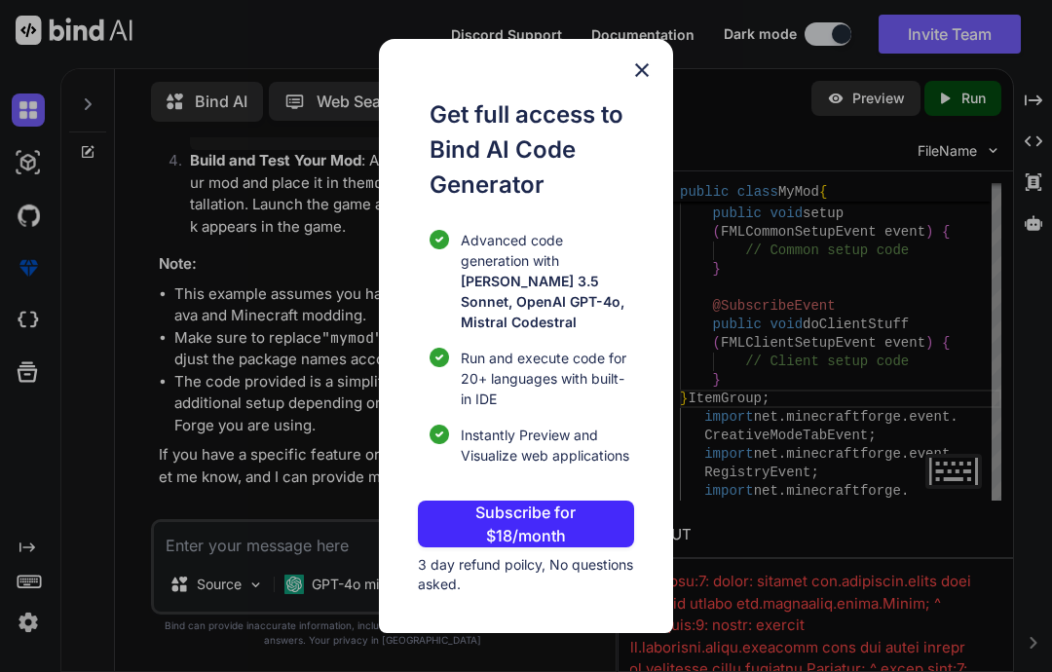
click at [491, 569] on p "3 day refund poilcy, No questions asked." at bounding box center [526, 574] width 216 height 39
click at [490, 569] on p "3 day refund poilcy, No questions asked." at bounding box center [526, 574] width 216 height 39
click at [459, 556] on span "3 day refund poilcy, No questions asked." at bounding box center [525, 574] width 215 height 36
click at [636, 82] on img at bounding box center [641, 69] width 23 height 23
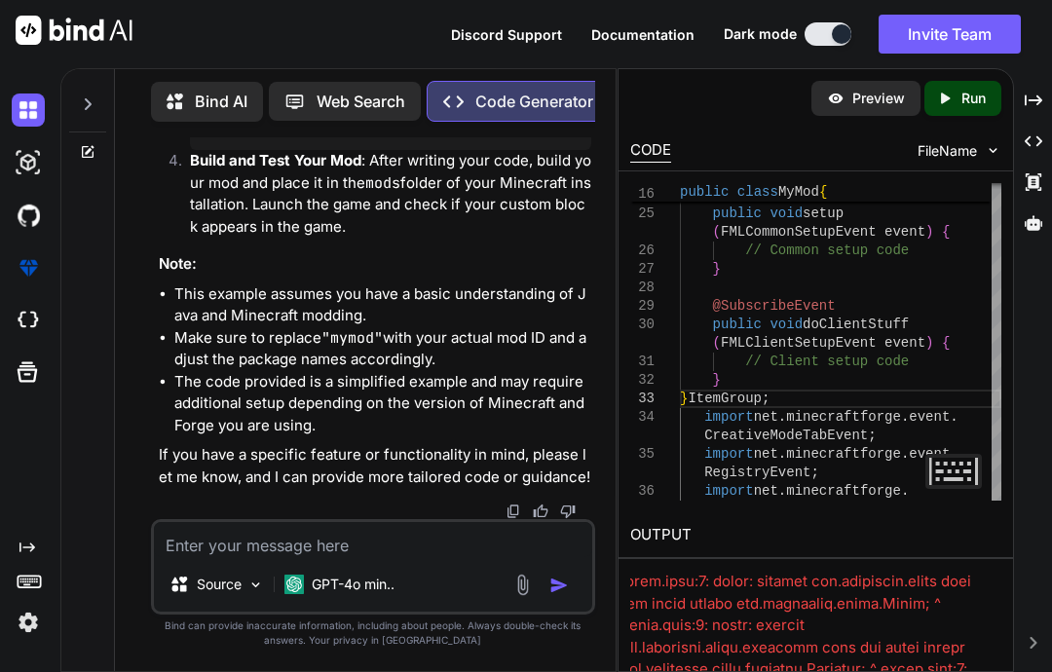
click at [962, 89] on p "Run" at bounding box center [973, 98] width 24 height 19
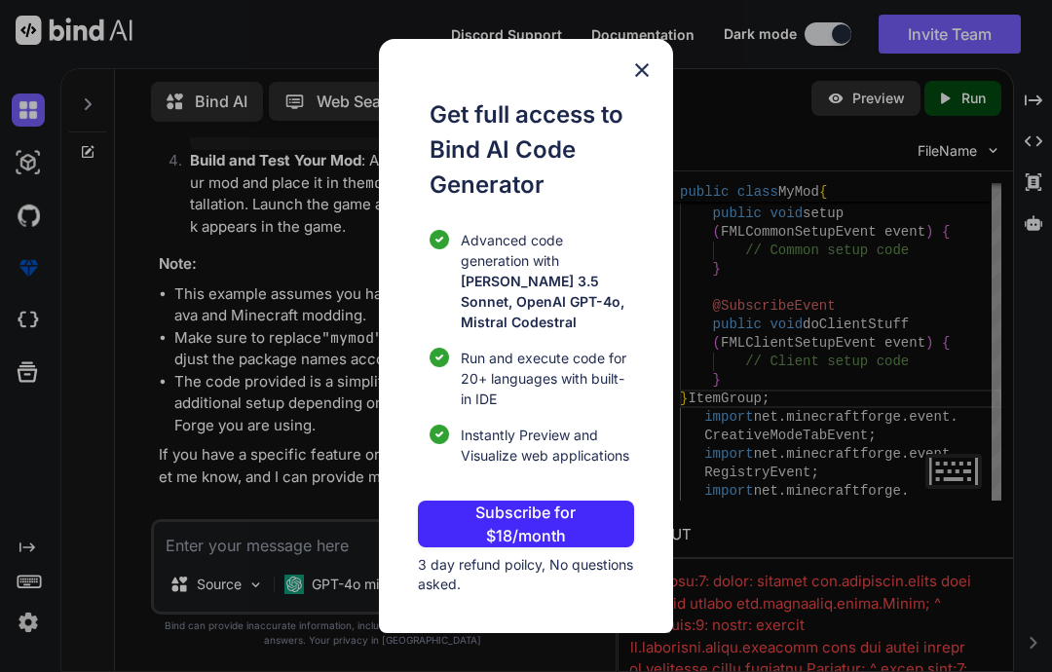
click at [630, 80] on img at bounding box center [641, 69] width 23 height 23
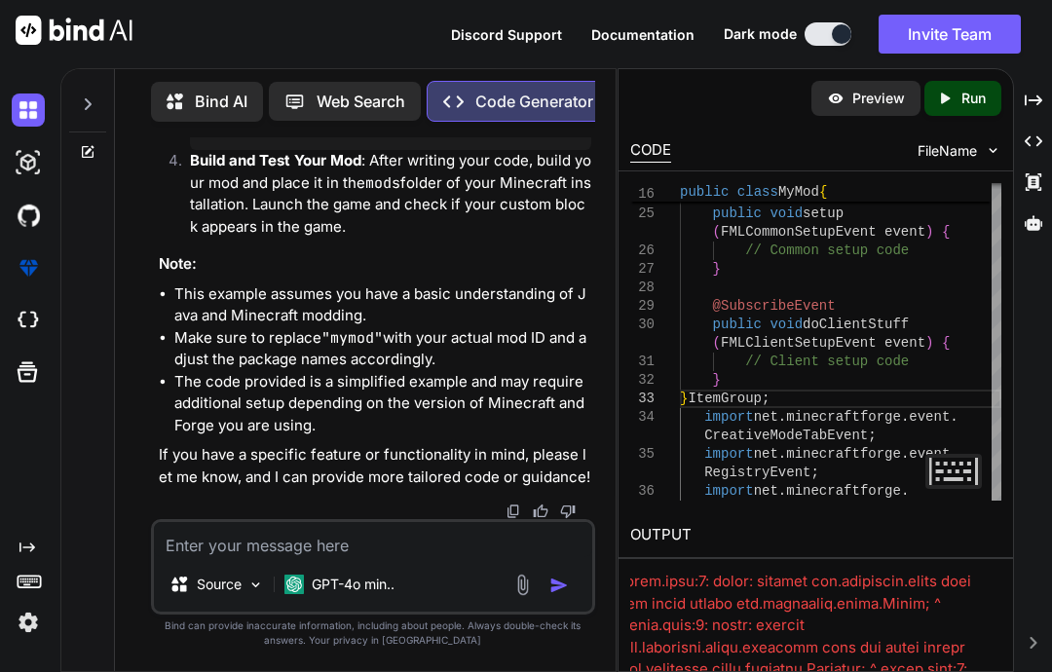
click at [861, 95] on p "Preview" at bounding box center [878, 98] width 53 height 19
click at [878, 94] on p "Preview" at bounding box center [878, 98] width 53 height 19
click at [877, 102] on p "Preview" at bounding box center [878, 98] width 53 height 19
click at [851, 107] on div "Preview" at bounding box center [865, 98] width 109 height 35
click at [854, 89] on p "Preview" at bounding box center [878, 98] width 53 height 19
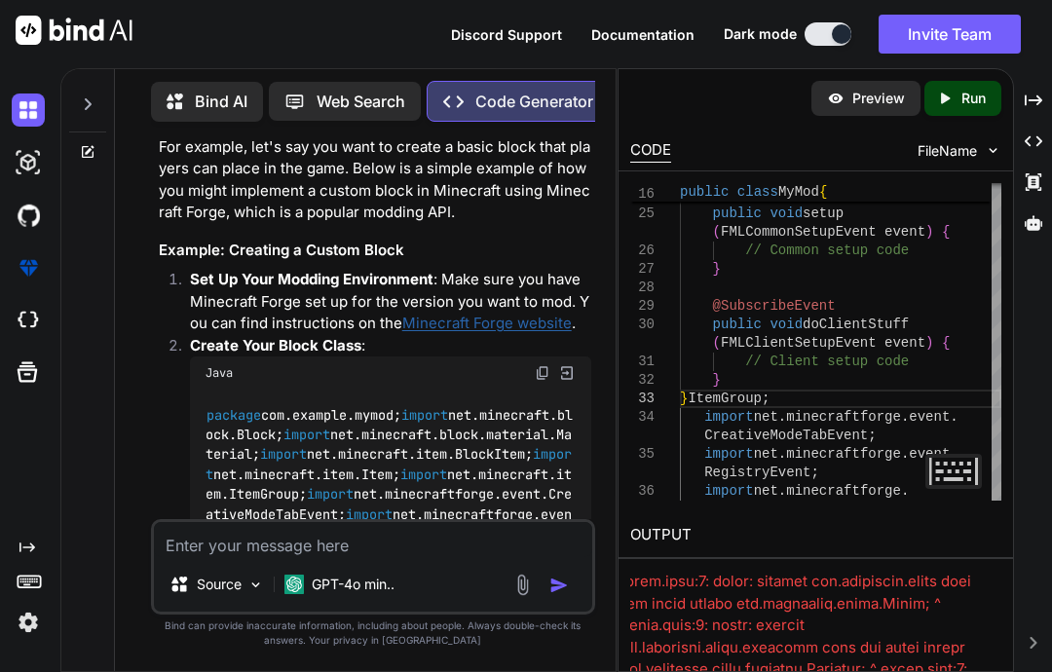
scroll to position [628, 0]
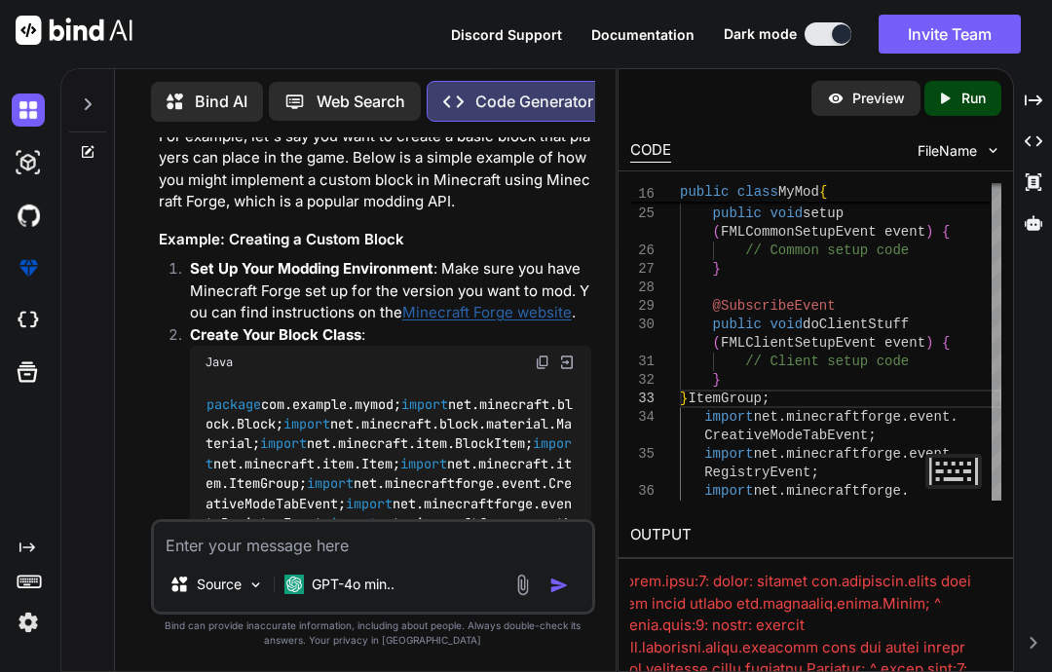
click at [546, 355] on img at bounding box center [543, 363] width 16 height 16
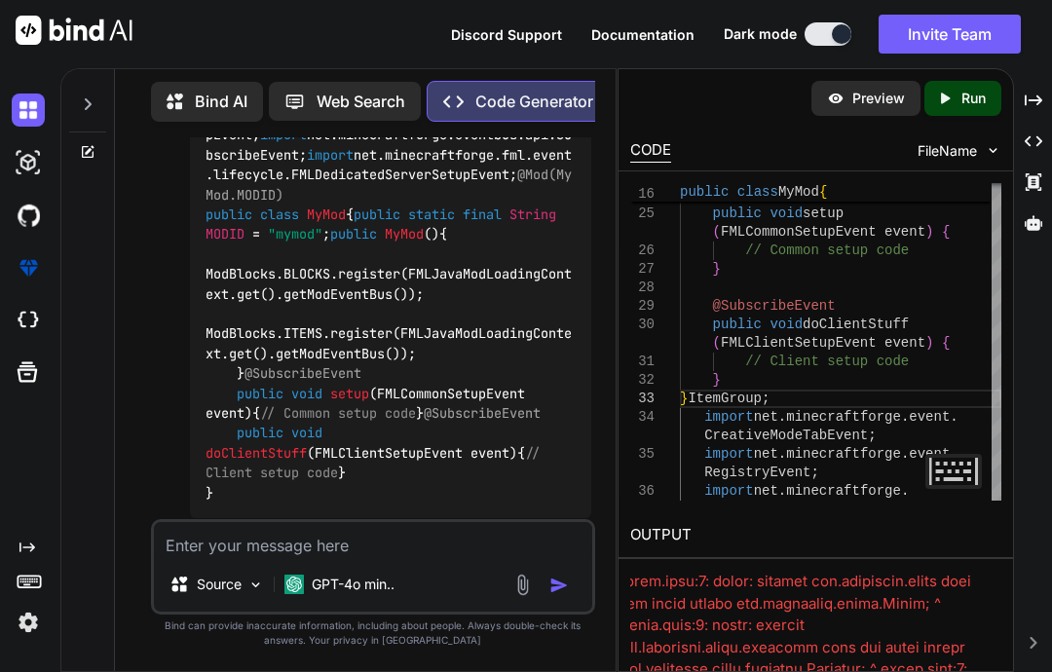
scroll to position [1799, 0]
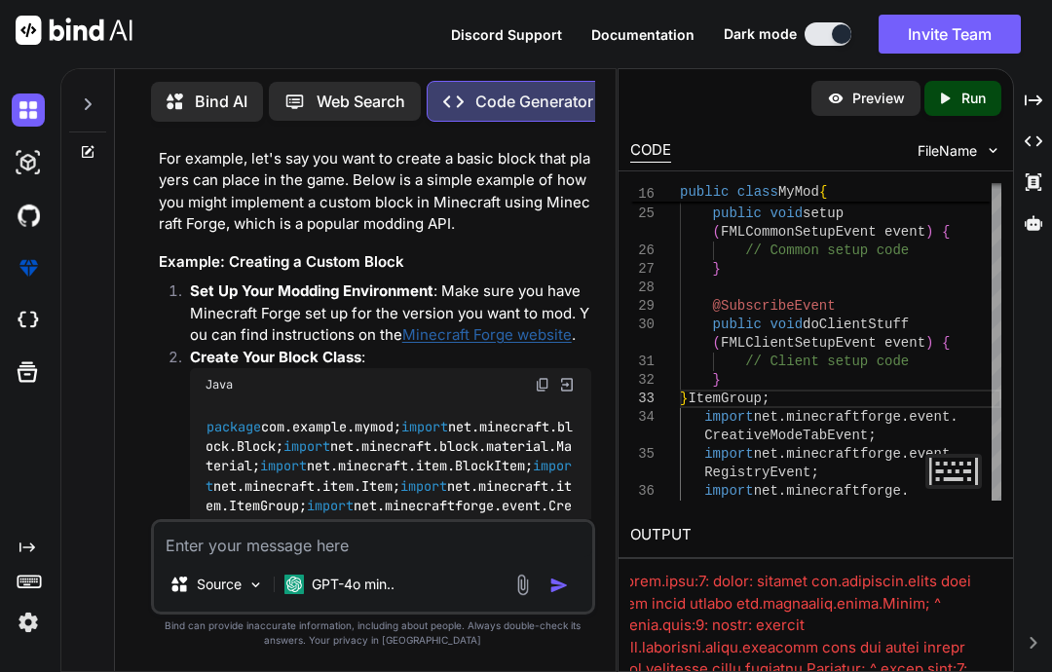
scroll to position [606, 0]
click at [541, 377] on img at bounding box center [543, 385] width 16 height 16
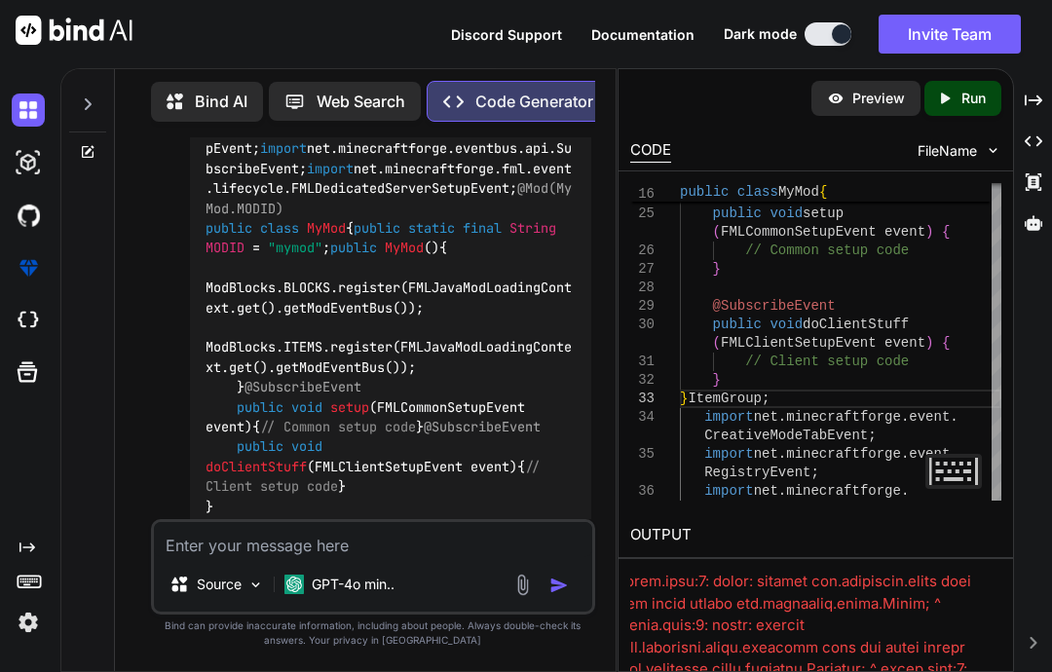
scroll to position [1749, 0]
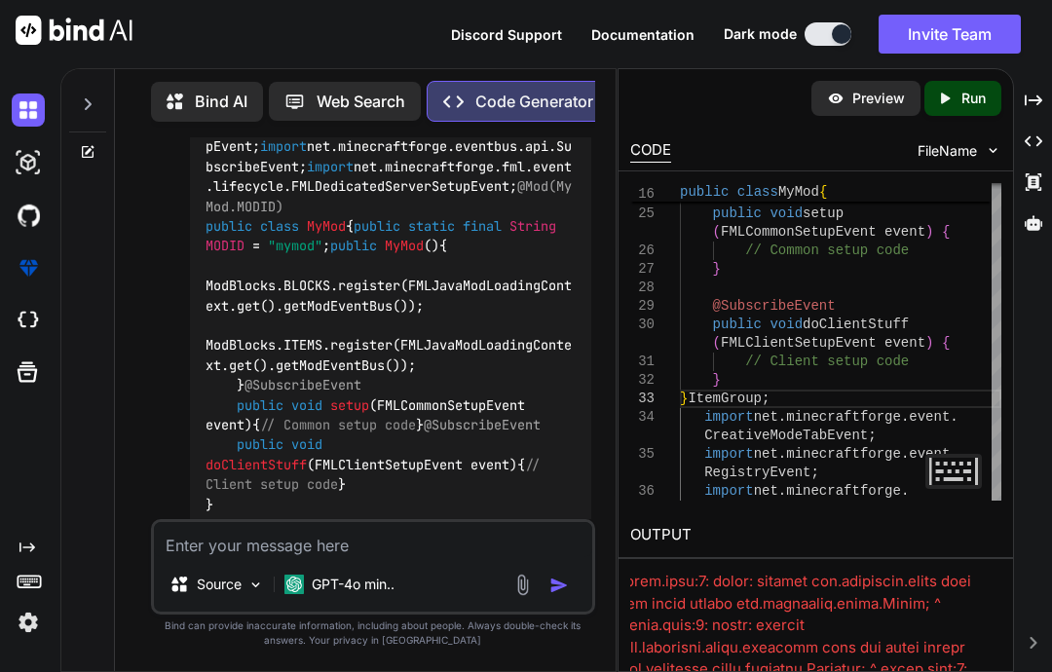
click at [547, 33] on img at bounding box center [543, 26] width 16 height 16
